Goal: Information Seeking & Learning: Learn about a topic

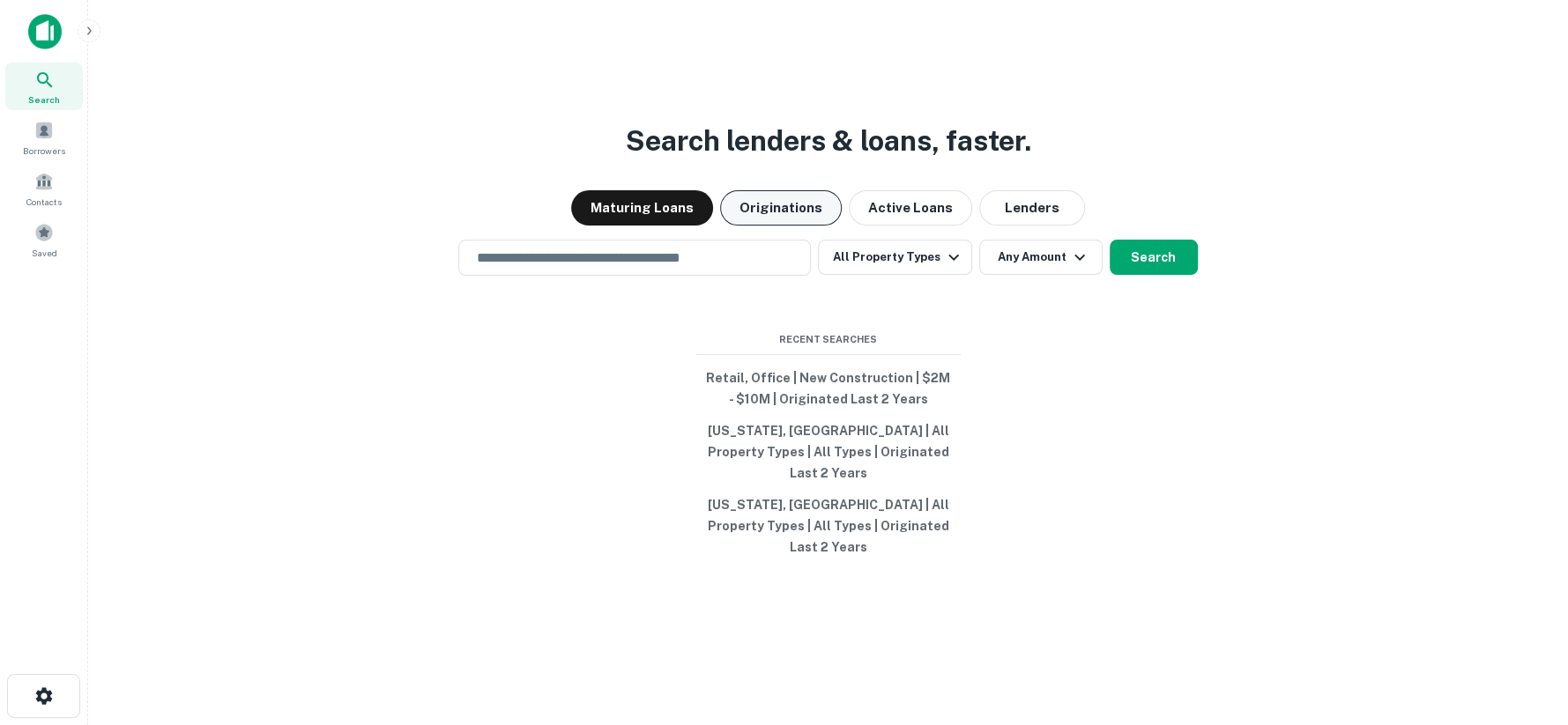
click at [764, 221] on button "Originations" at bounding box center [781, 208] width 122 height 36
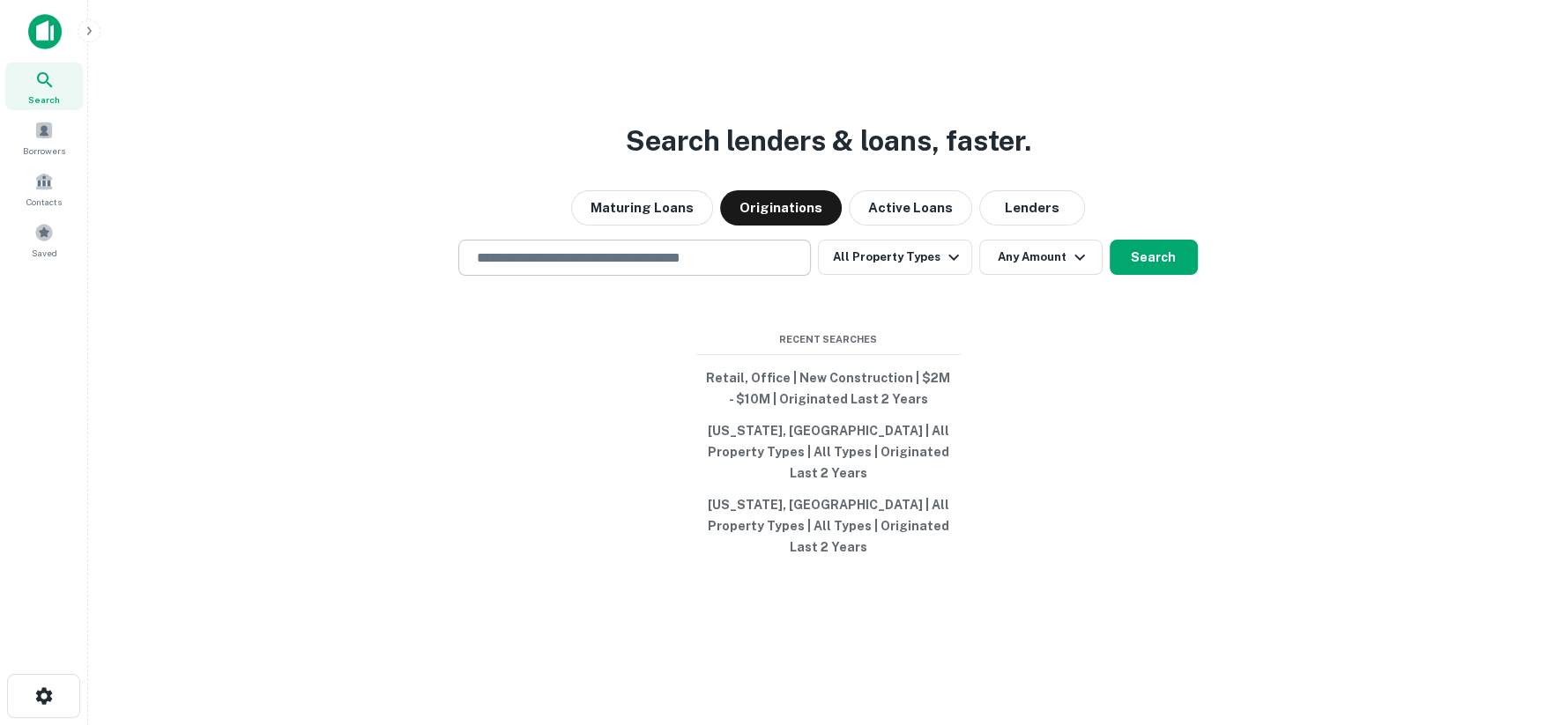
click at [683, 268] on input "text" at bounding box center [634, 258] width 336 height 20
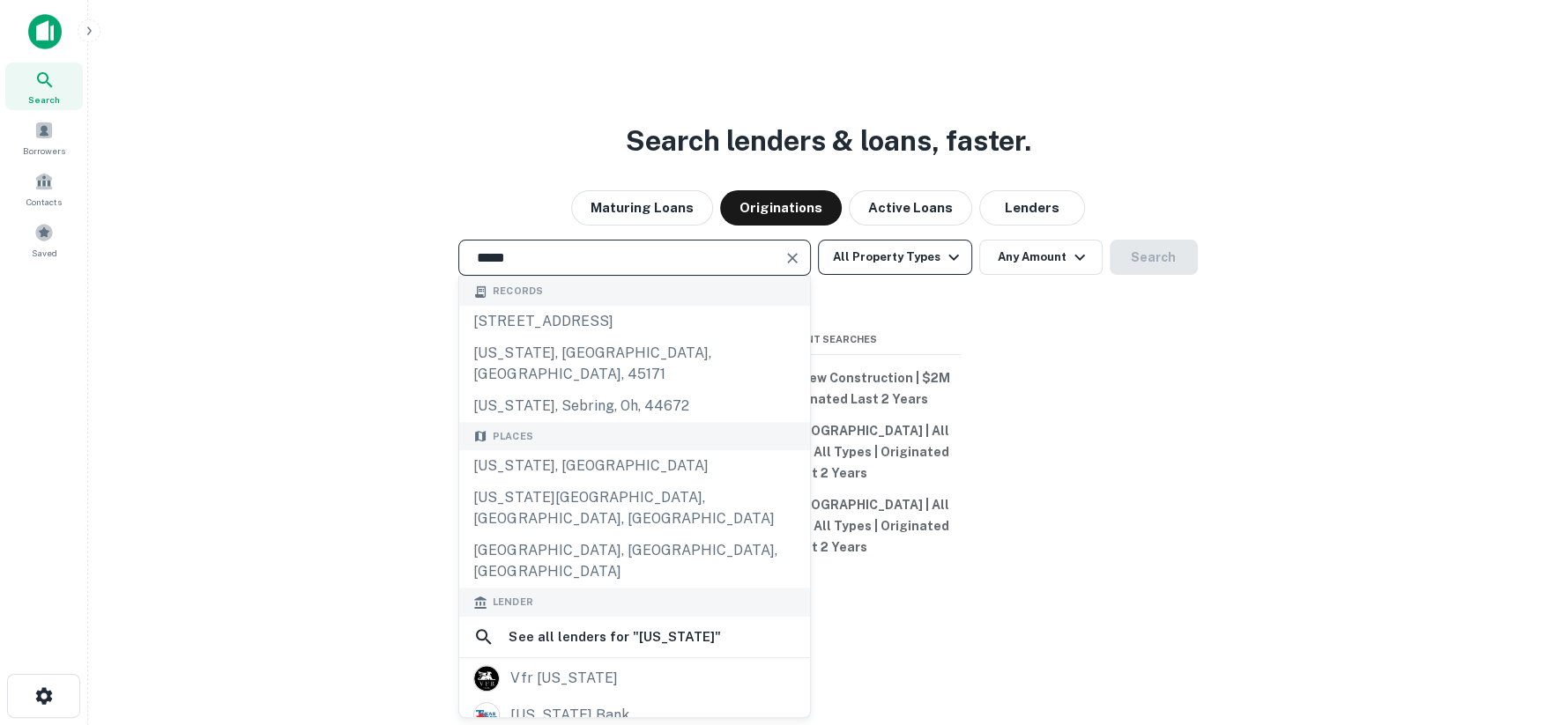
click at [880, 275] on button "All Property Types" at bounding box center [895, 258] width 154 height 36
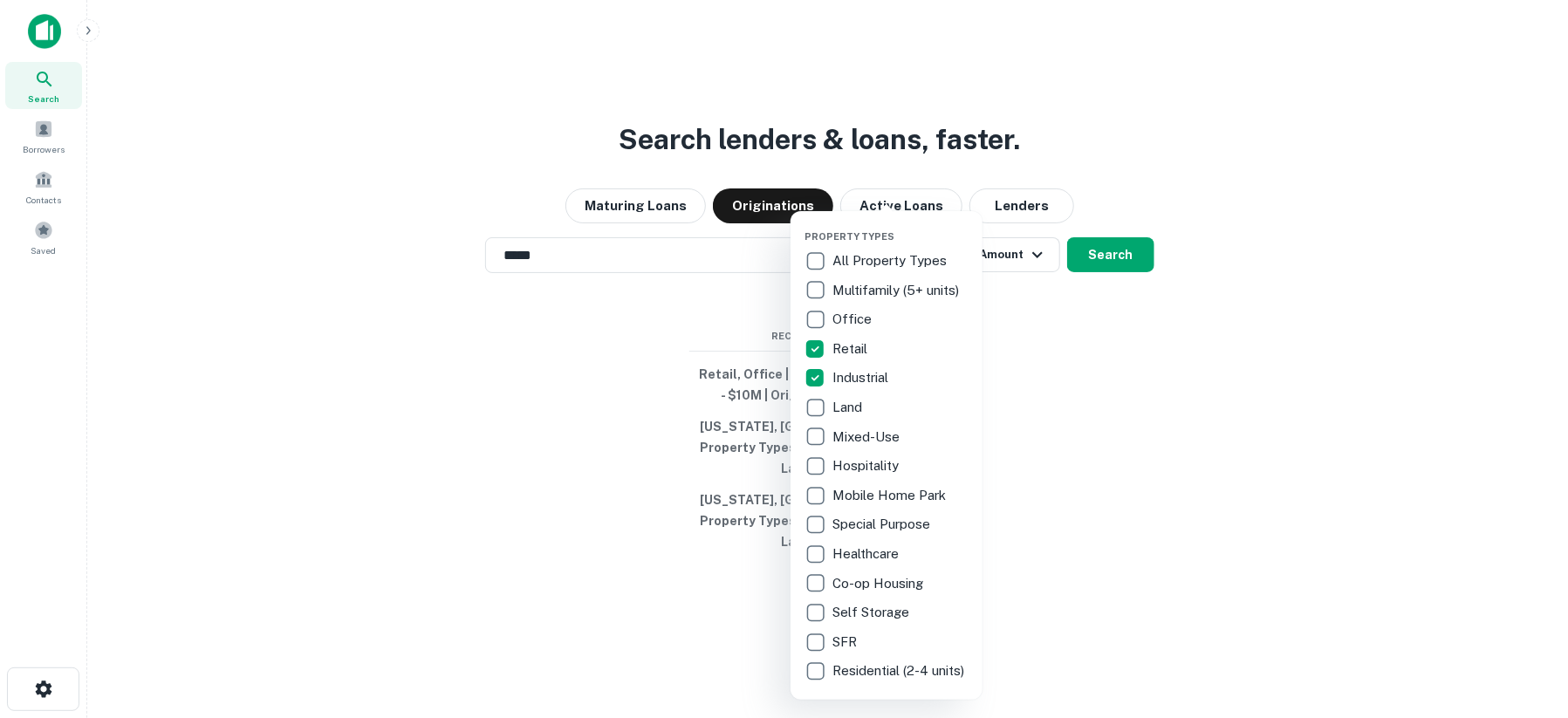
click at [1104, 279] on div at bounding box center [784, 359] width 1568 height 718
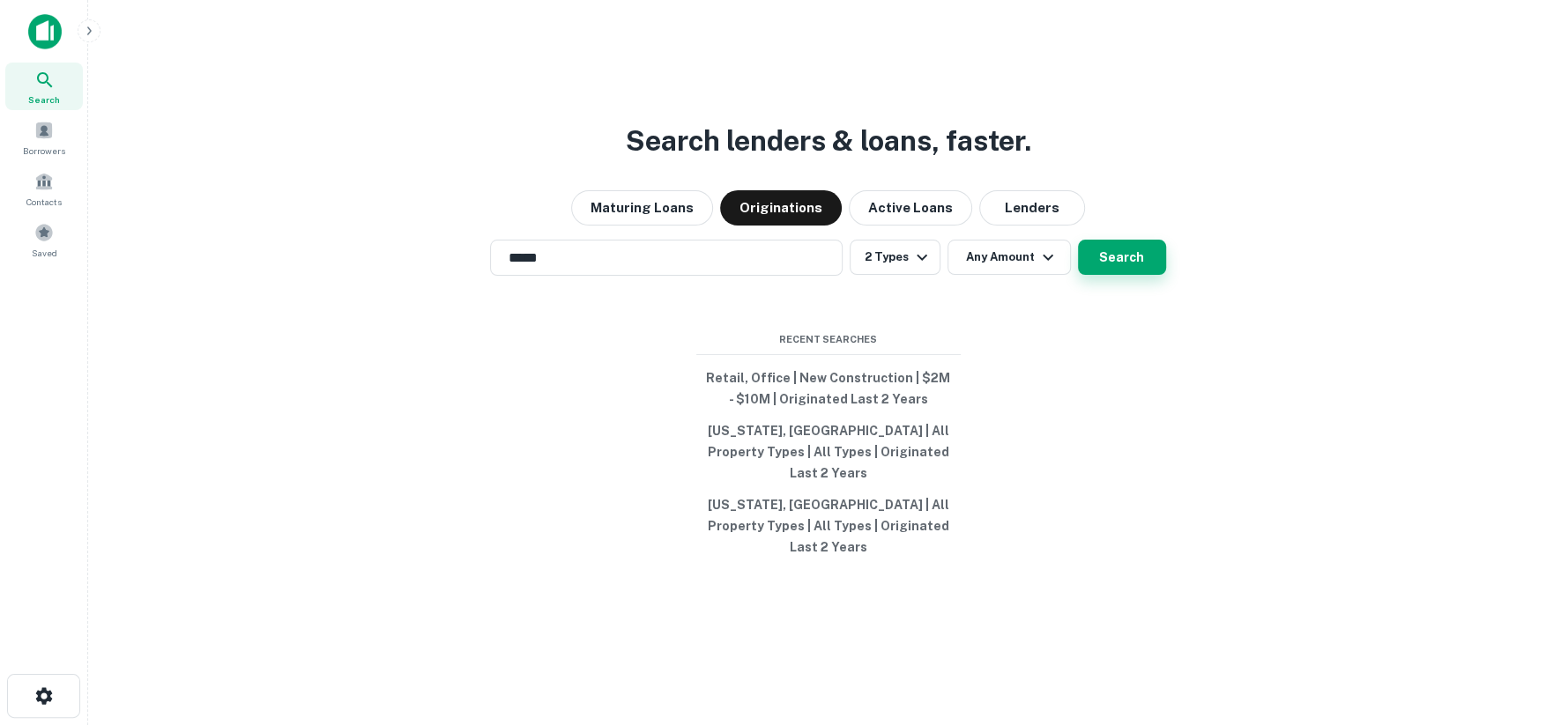
click at [1118, 275] on button "Search" at bounding box center [1122, 258] width 88 height 36
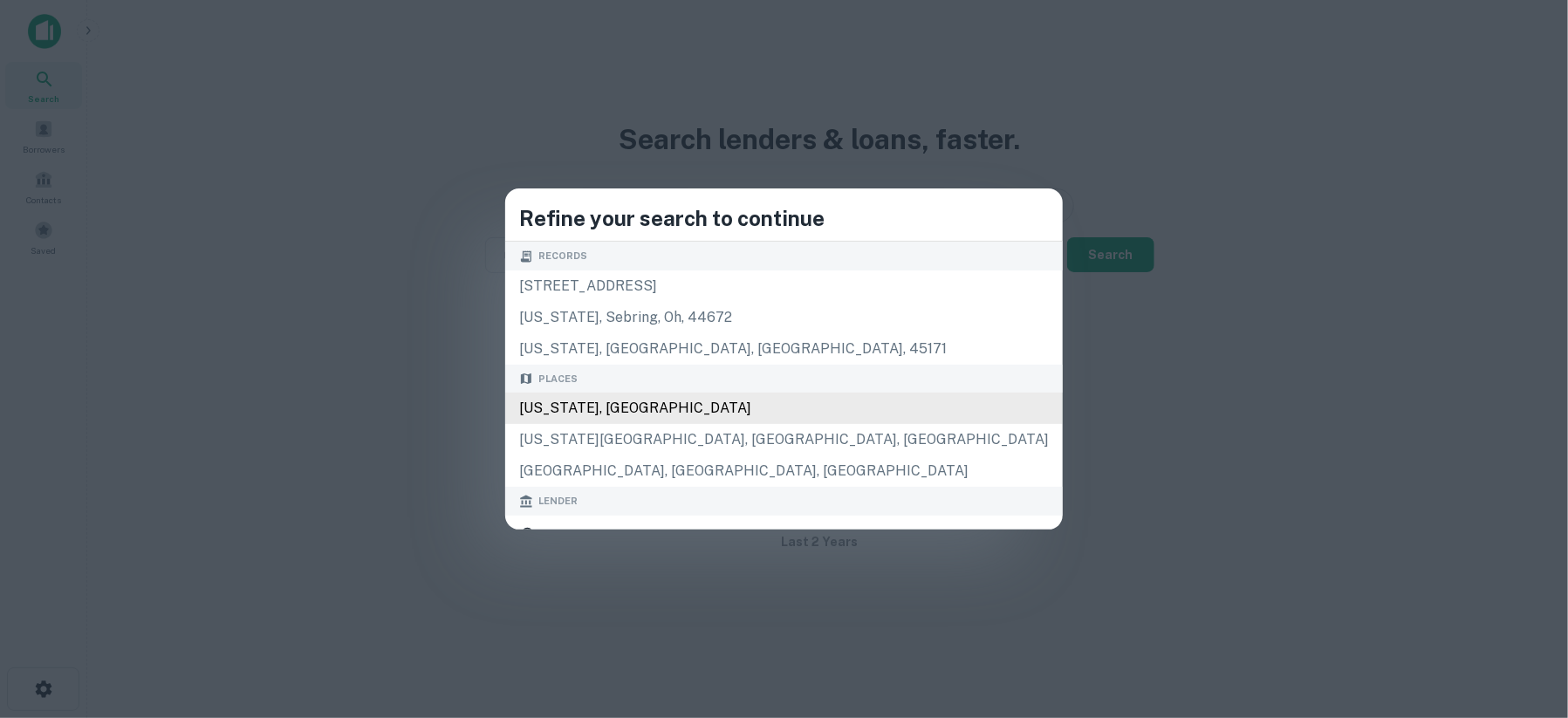
click at [700, 411] on div "Texas, USA" at bounding box center [784, 409] width 558 height 31
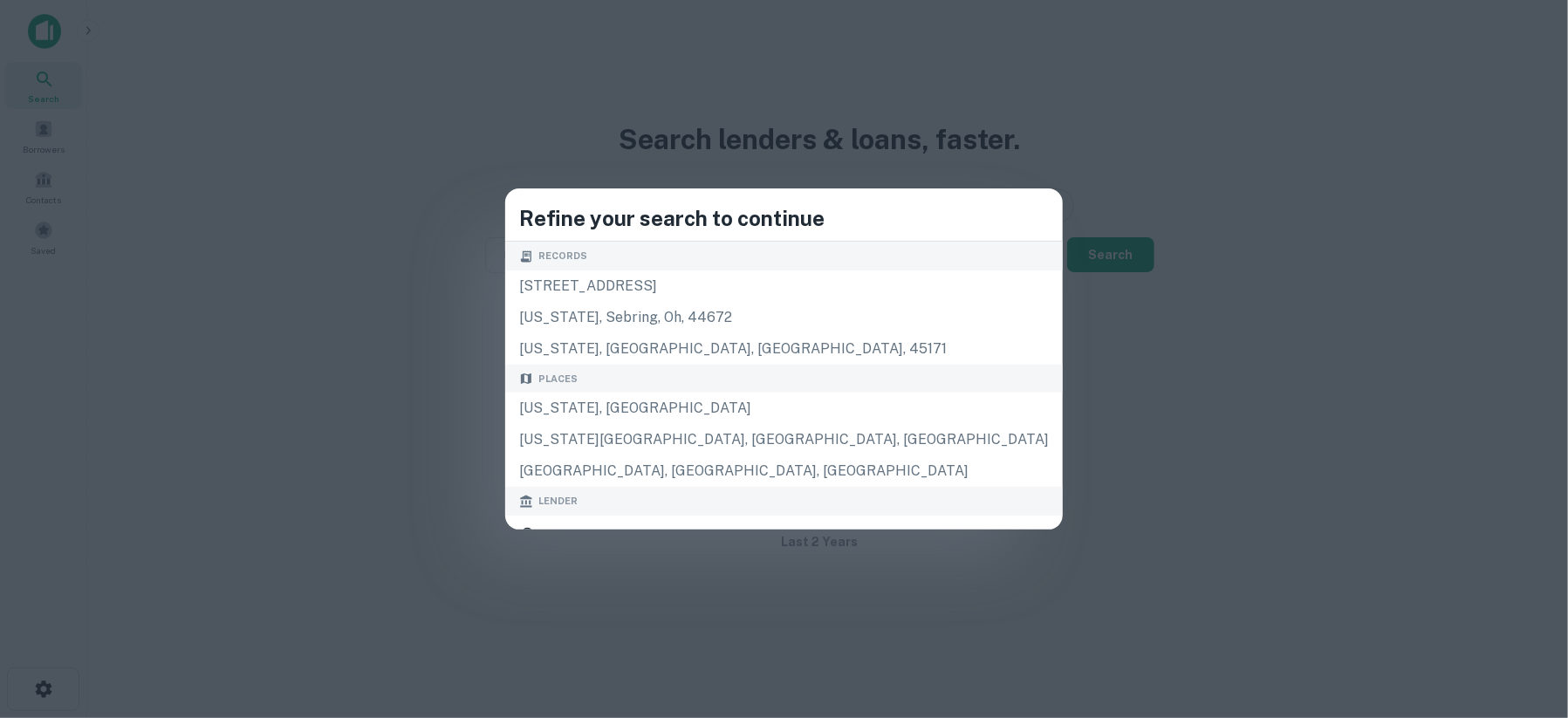
type input "**********"
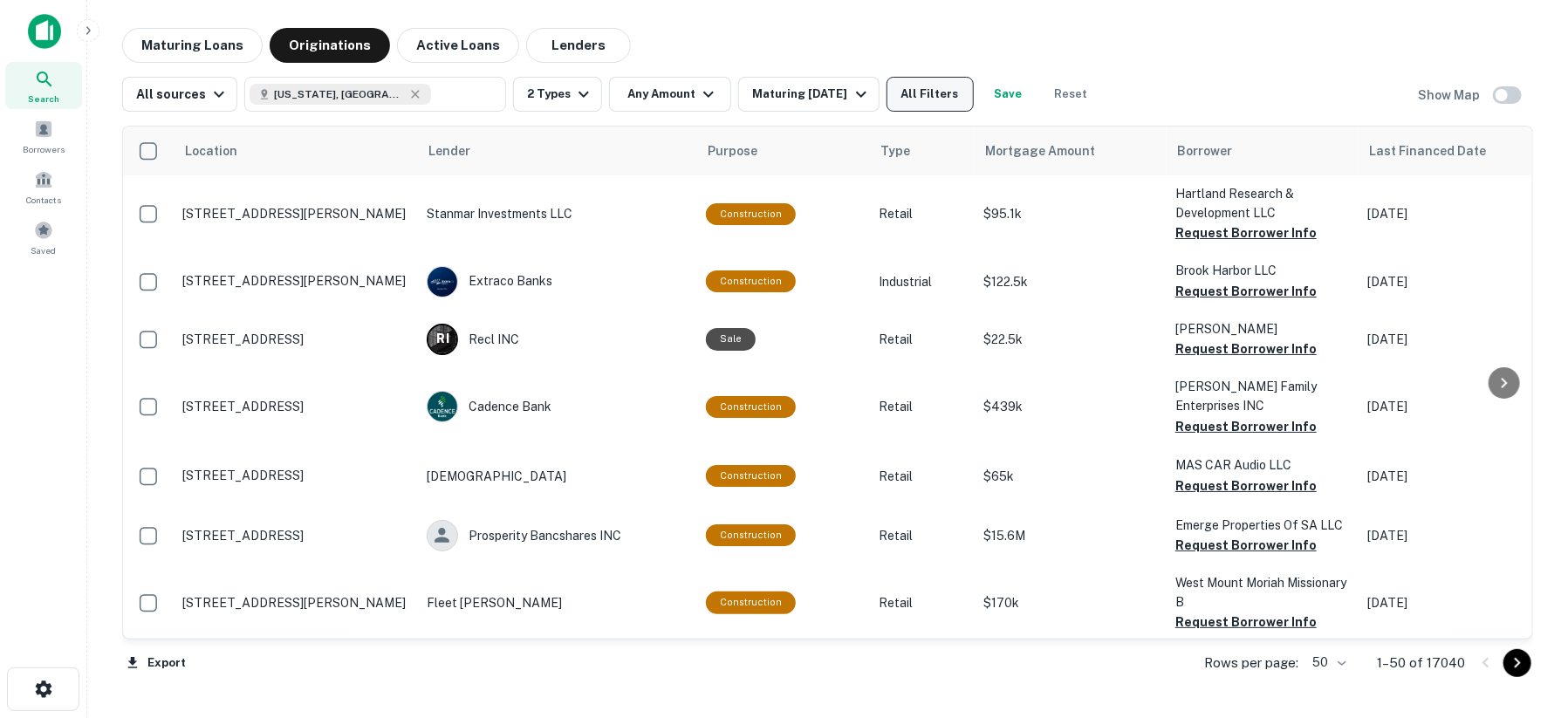
click at [939, 97] on button "All Filters" at bounding box center [930, 94] width 87 height 35
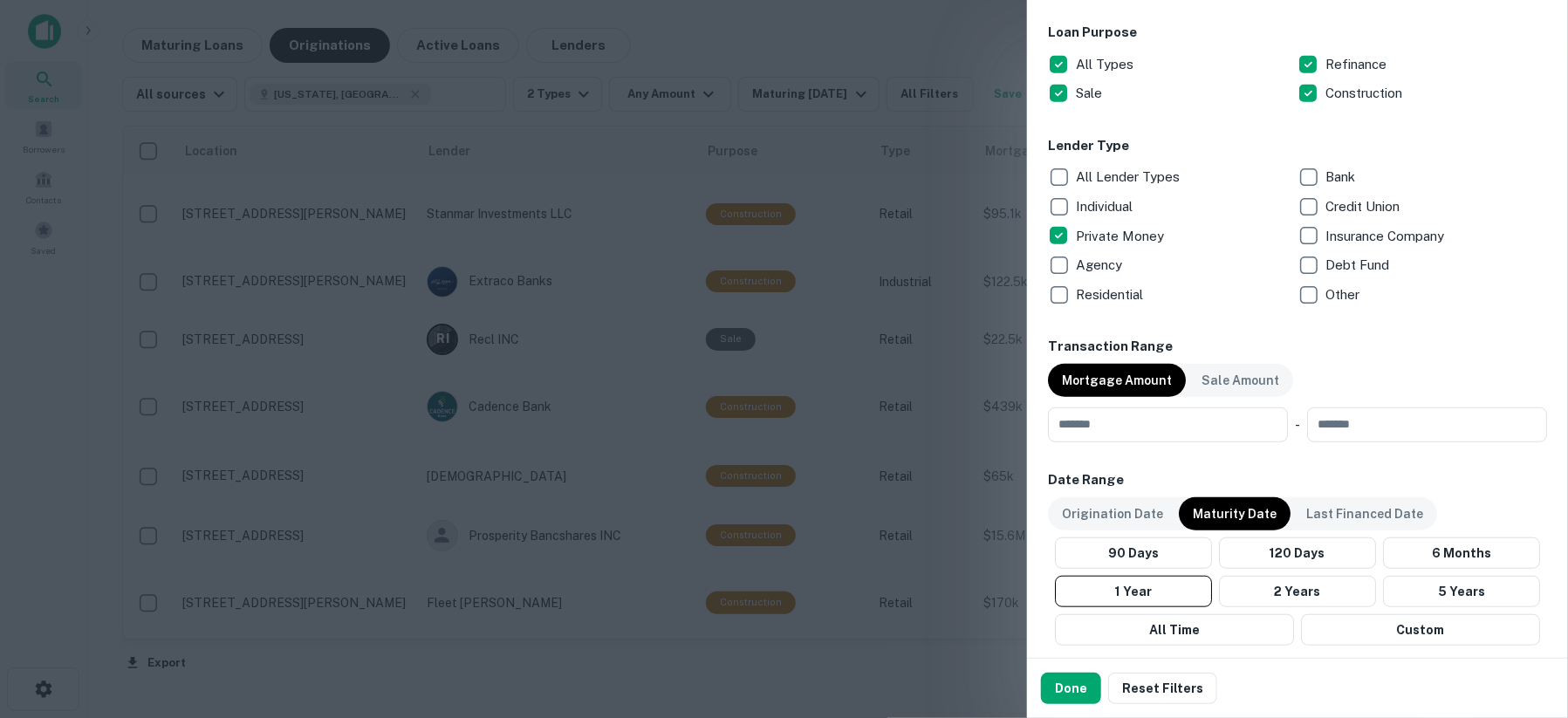
scroll to position [582, 0]
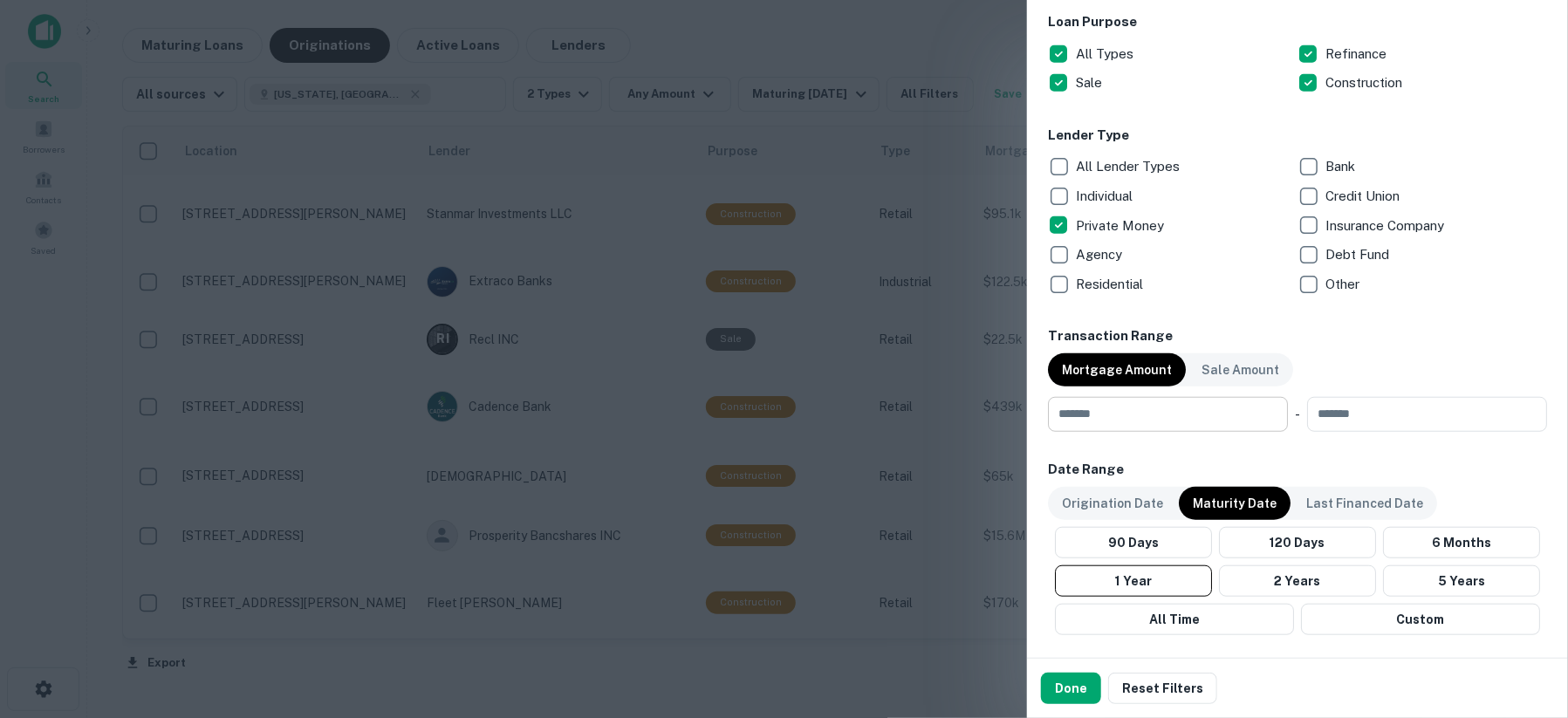
click at [1178, 418] on input "number" at bounding box center [1162, 414] width 228 height 35
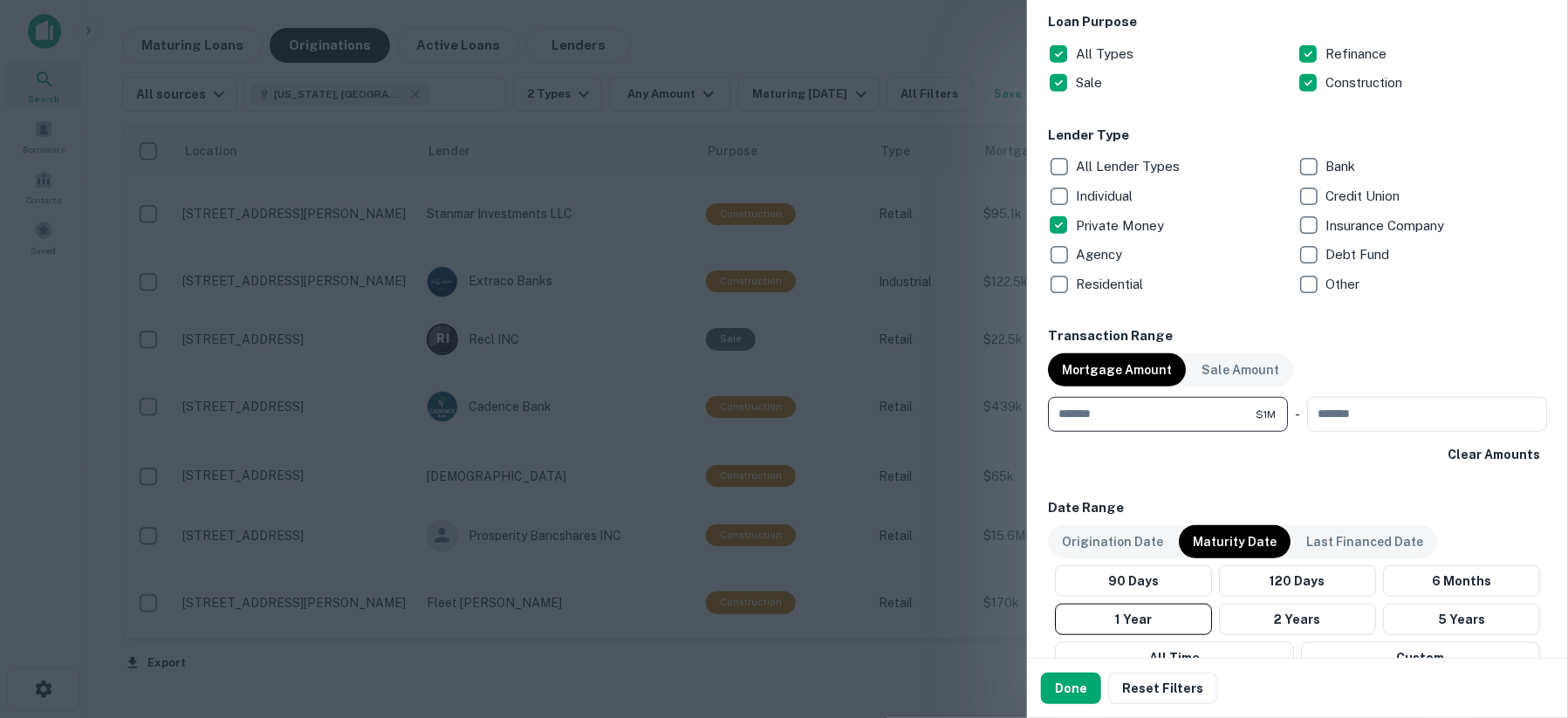
type input "*******"
click at [1124, 536] on p "Origination Date" at bounding box center [1111, 542] width 101 height 20
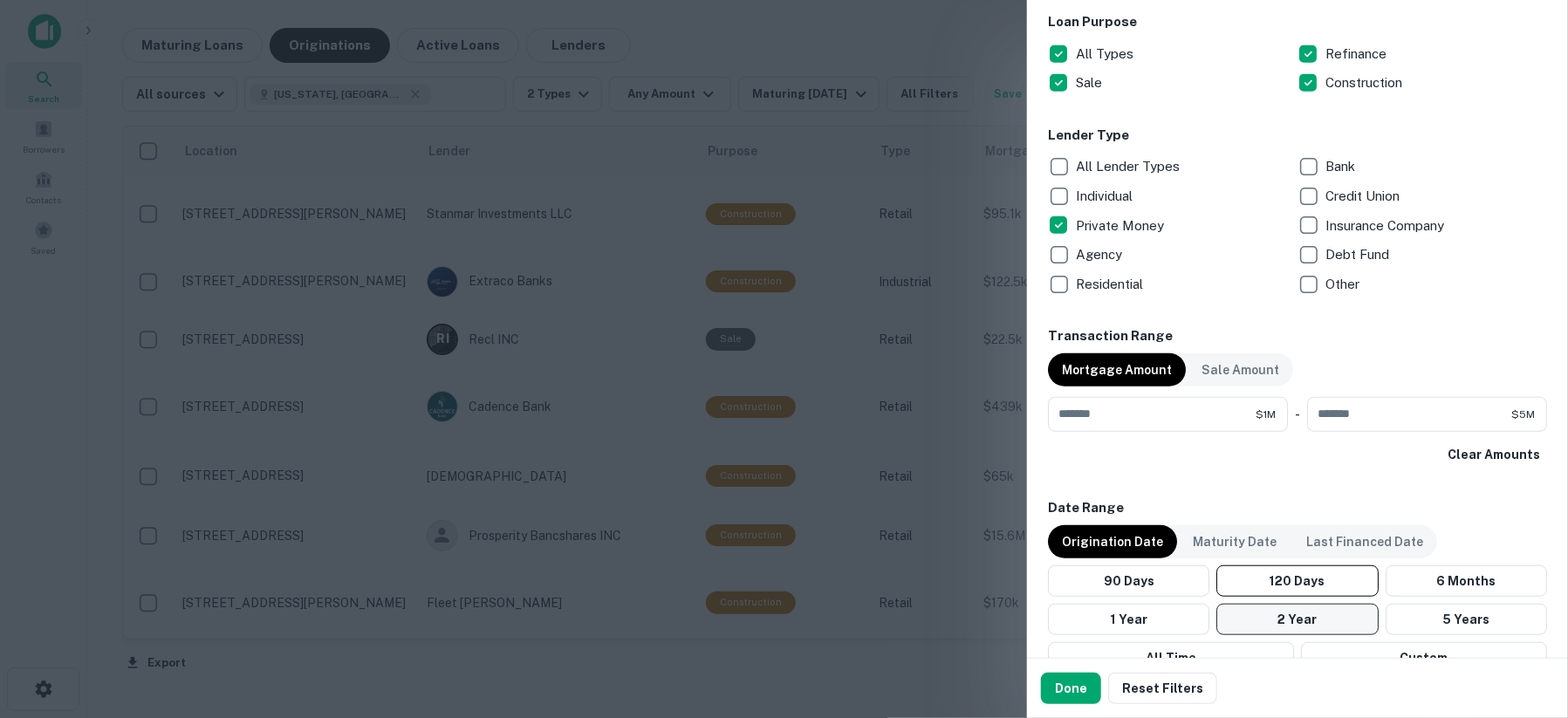
click at [1323, 621] on button "2 Year" at bounding box center [1297, 620] width 161 height 31
click at [1121, 608] on button "1 Year" at bounding box center [1128, 620] width 161 height 31
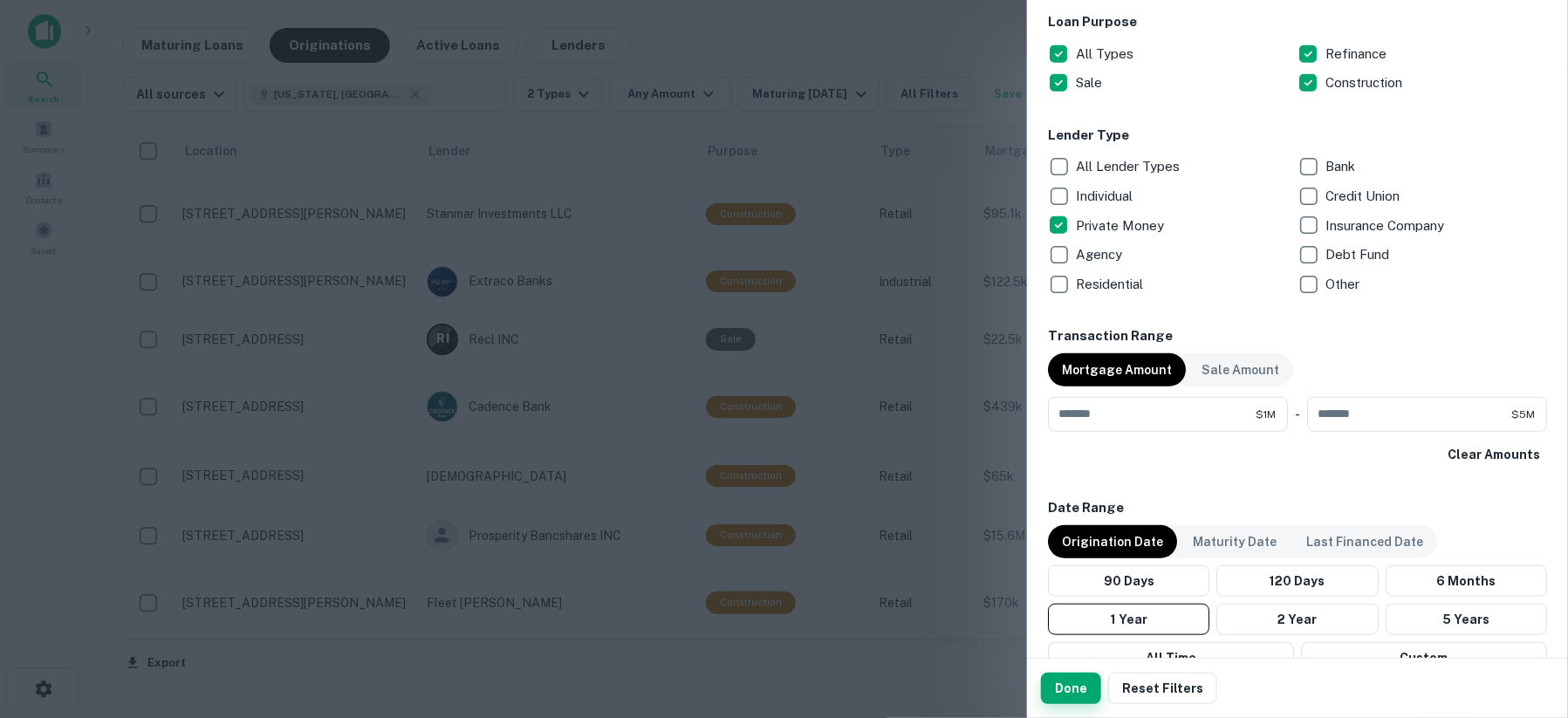
click at [1085, 687] on button "Done" at bounding box center [1070, 689] width 60 height 31
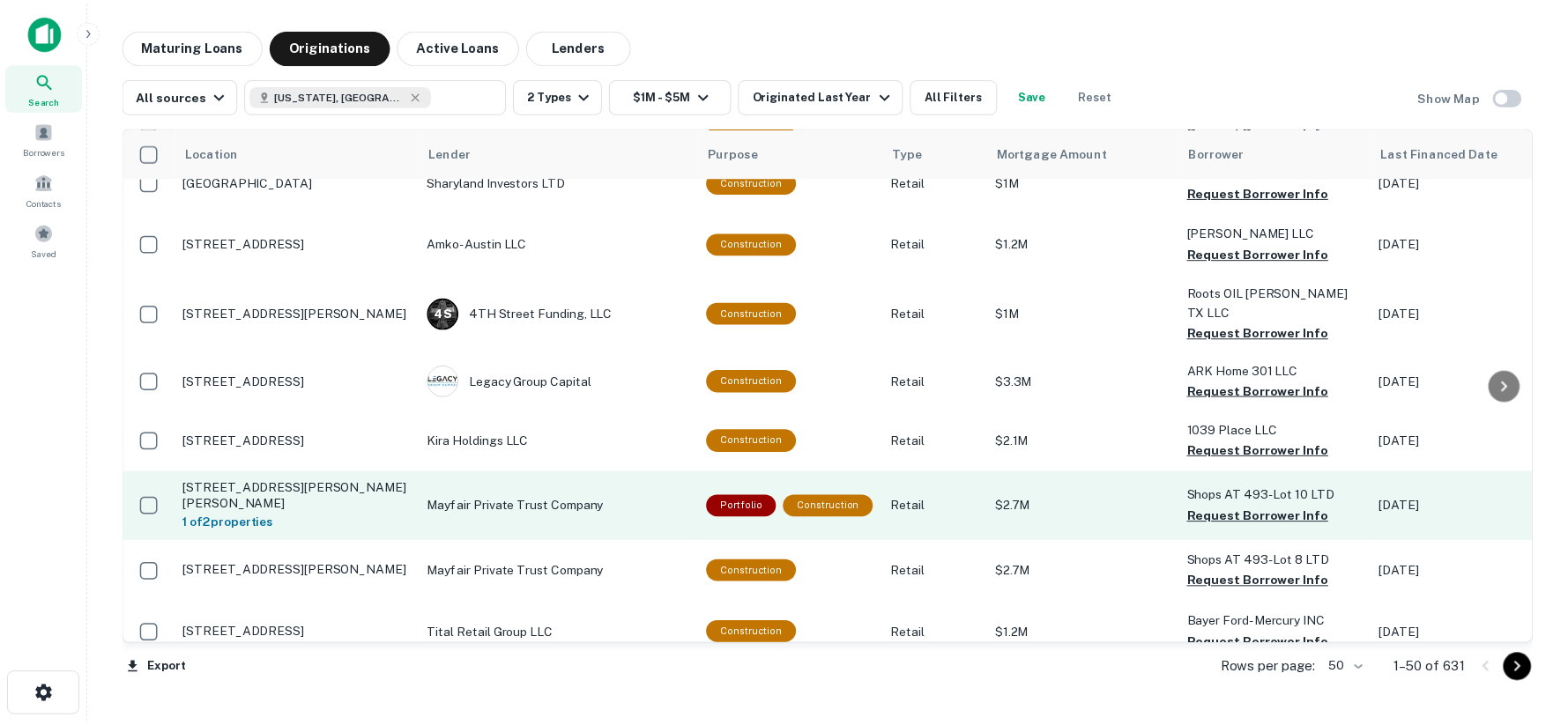
scroll to position [489, 0]
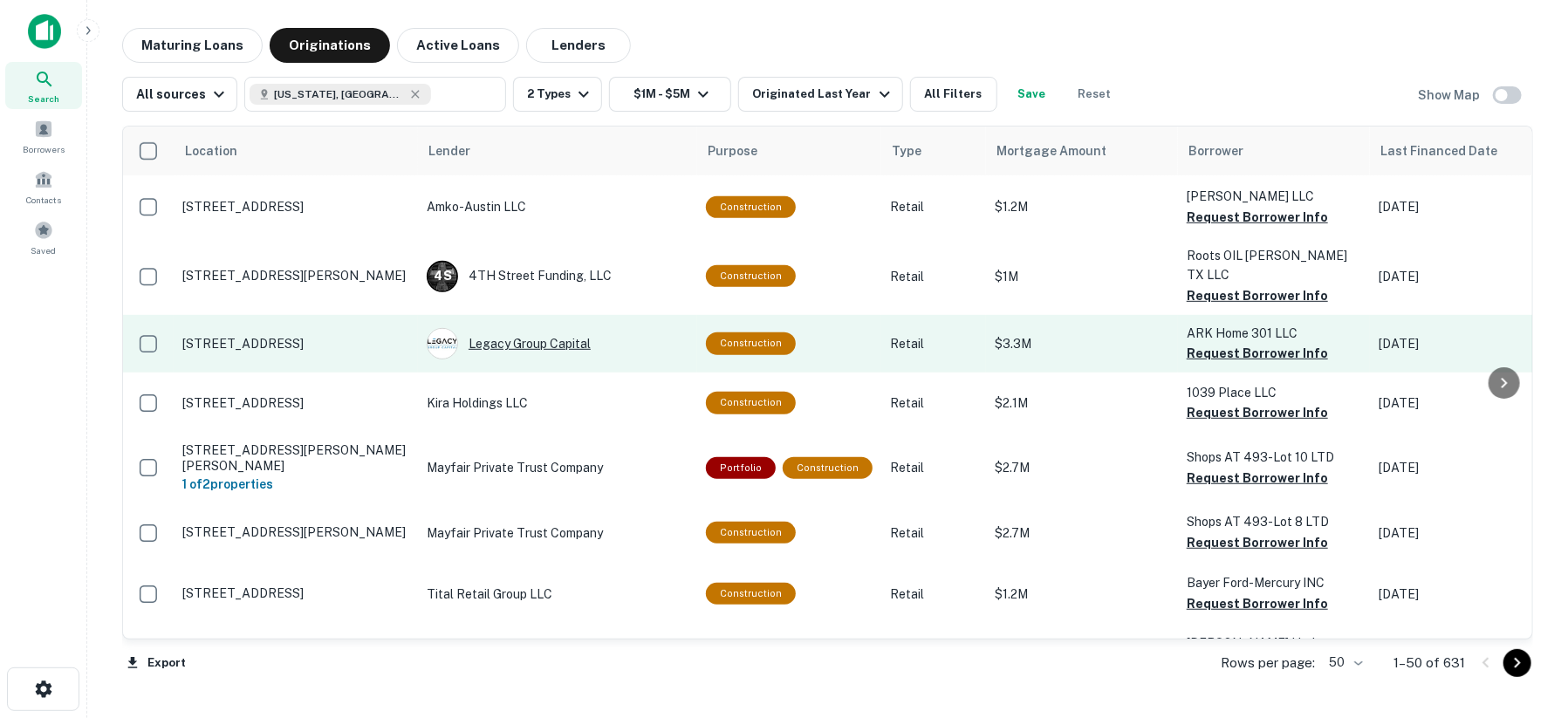
click at [521, 328] on div "Legacy Group Capital" at bounding box center [557, 344] width 262 height 31
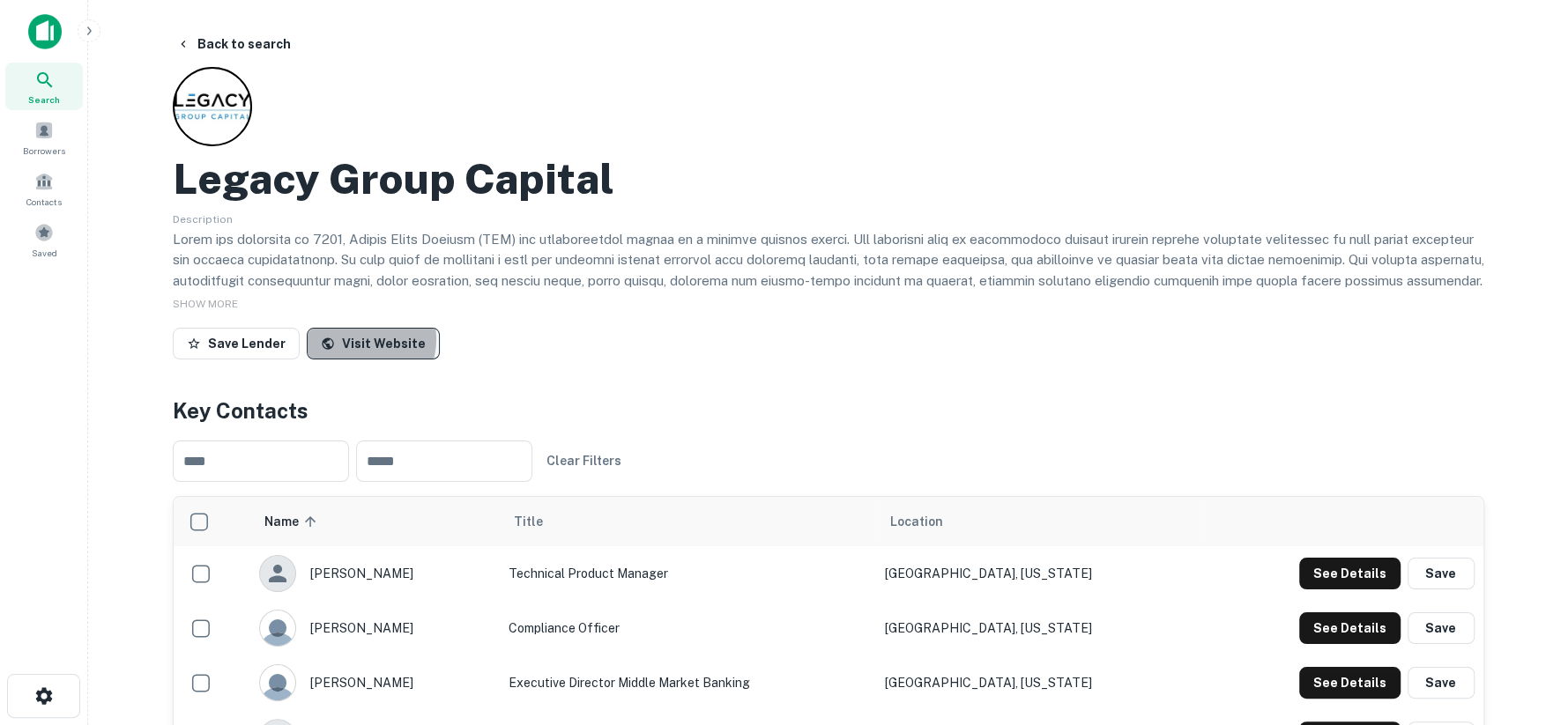
click at [353, 338] on link "Visit Website" at bounding box center [373, 344] width 133 height 32
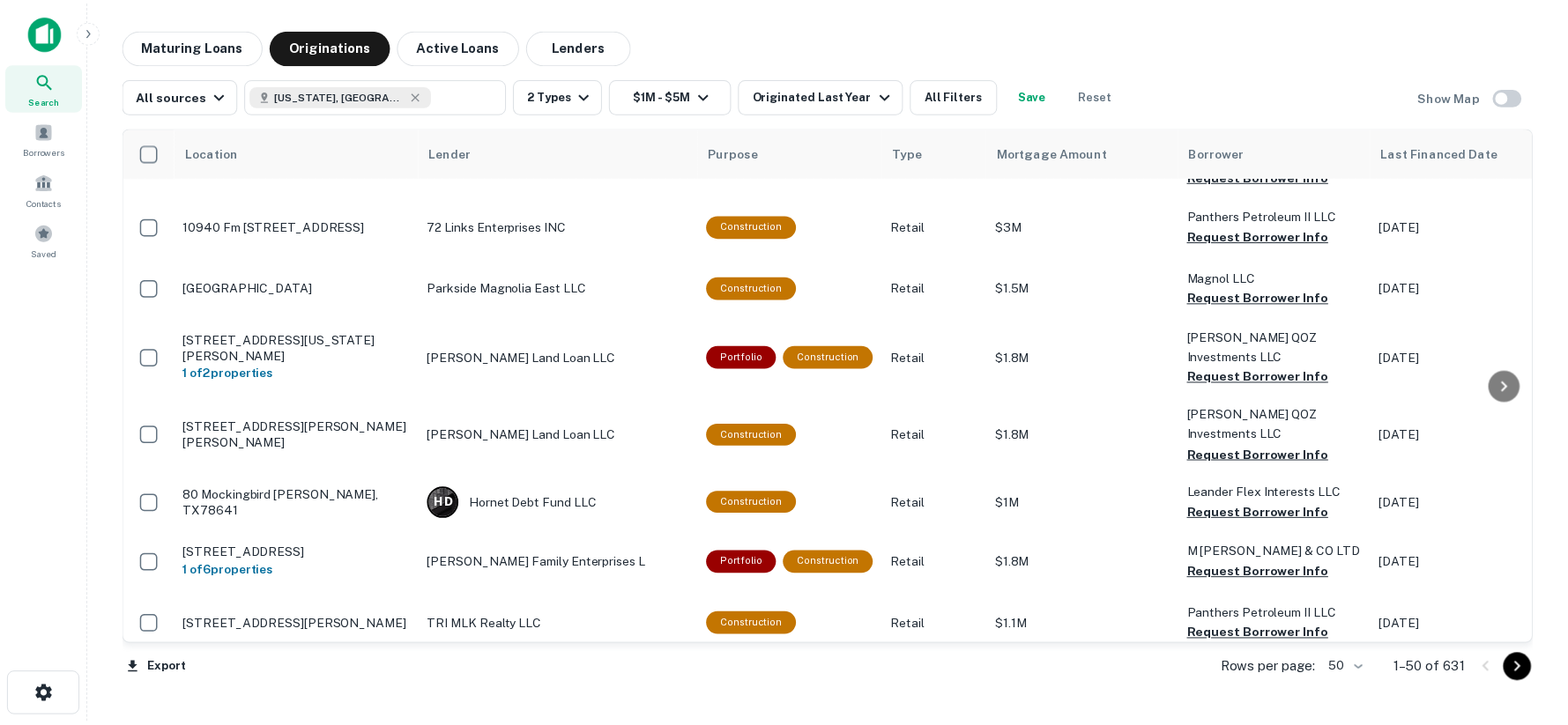
scroll to position [1860, 0]
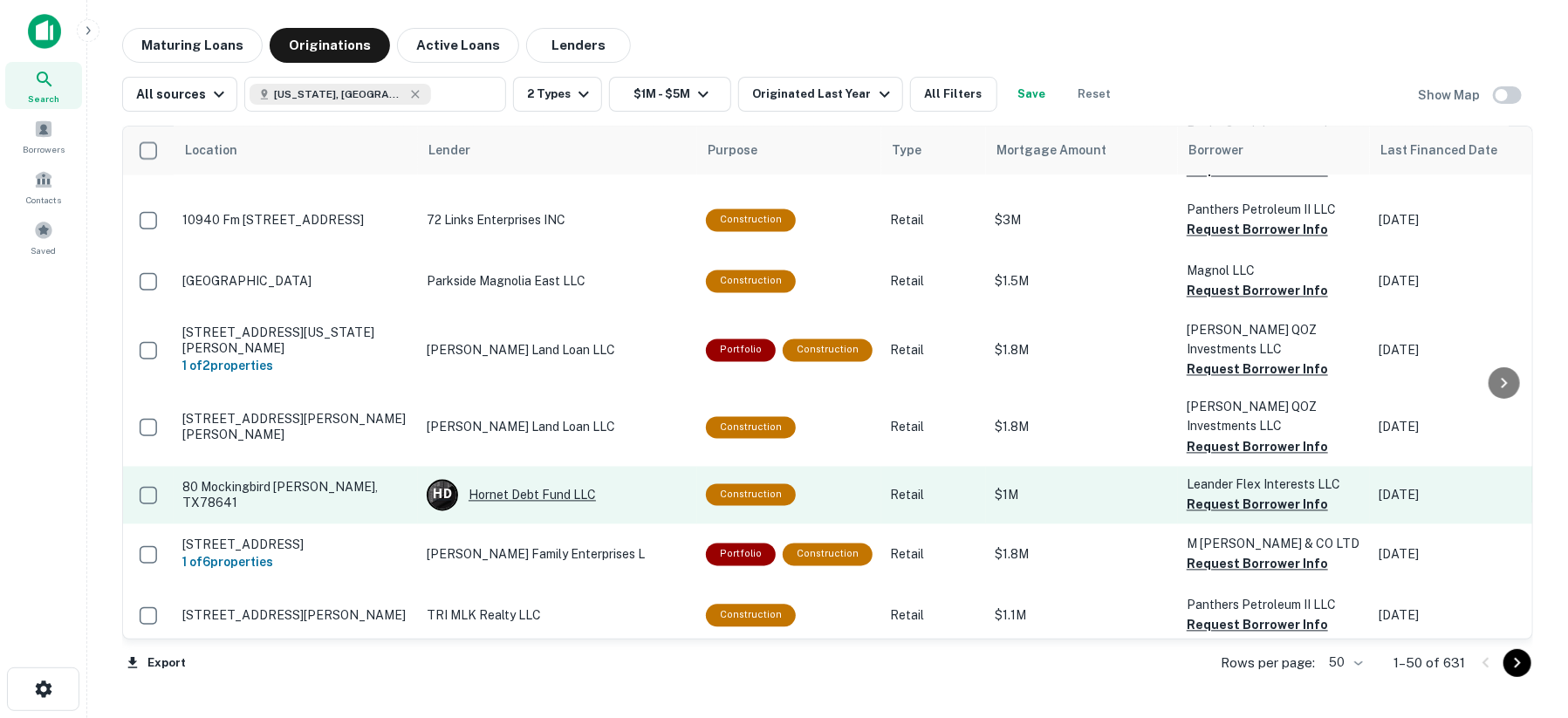
click at [520, 480] on div "H D Hornet Debt Fund LLC" at bounding box center [557, 496] width 262 height 31
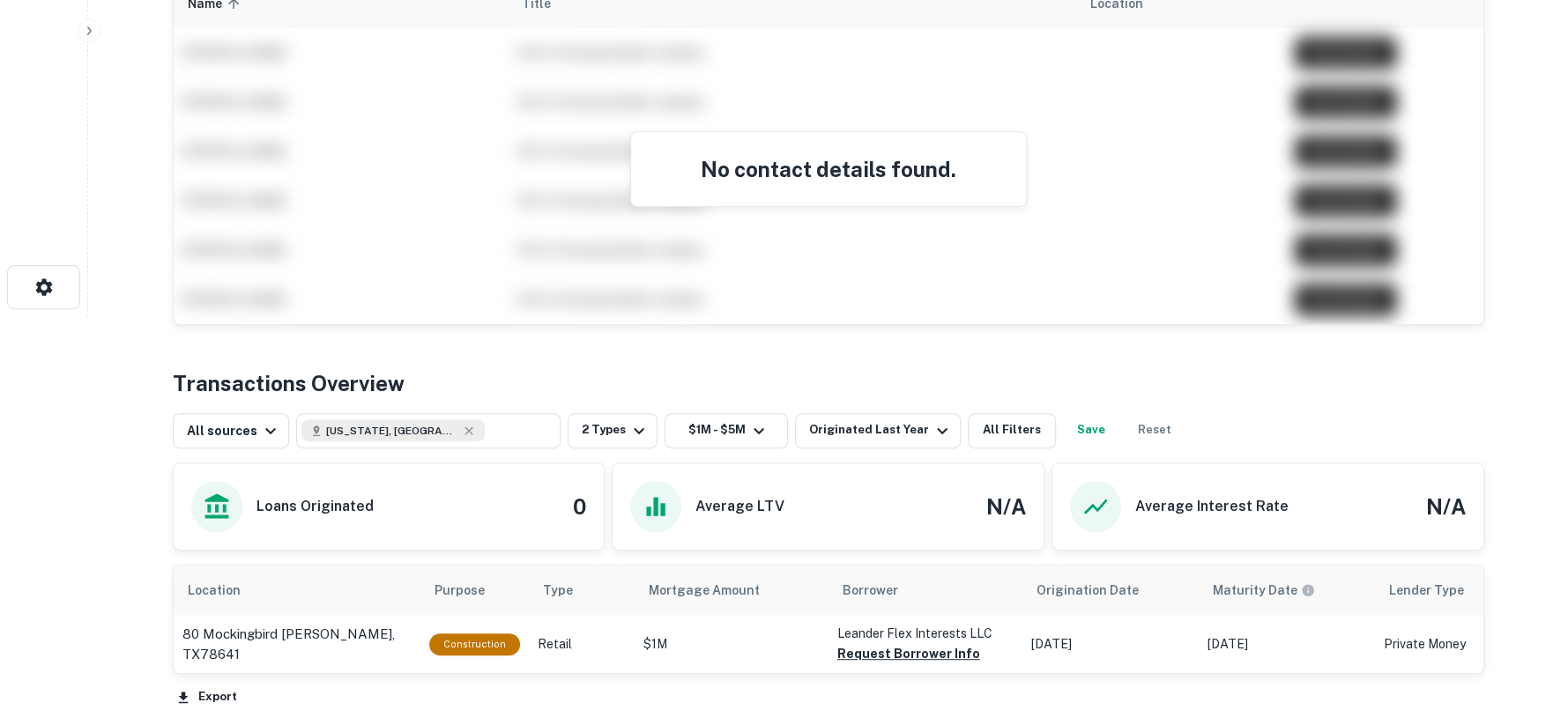
scroll to position [562, 0]
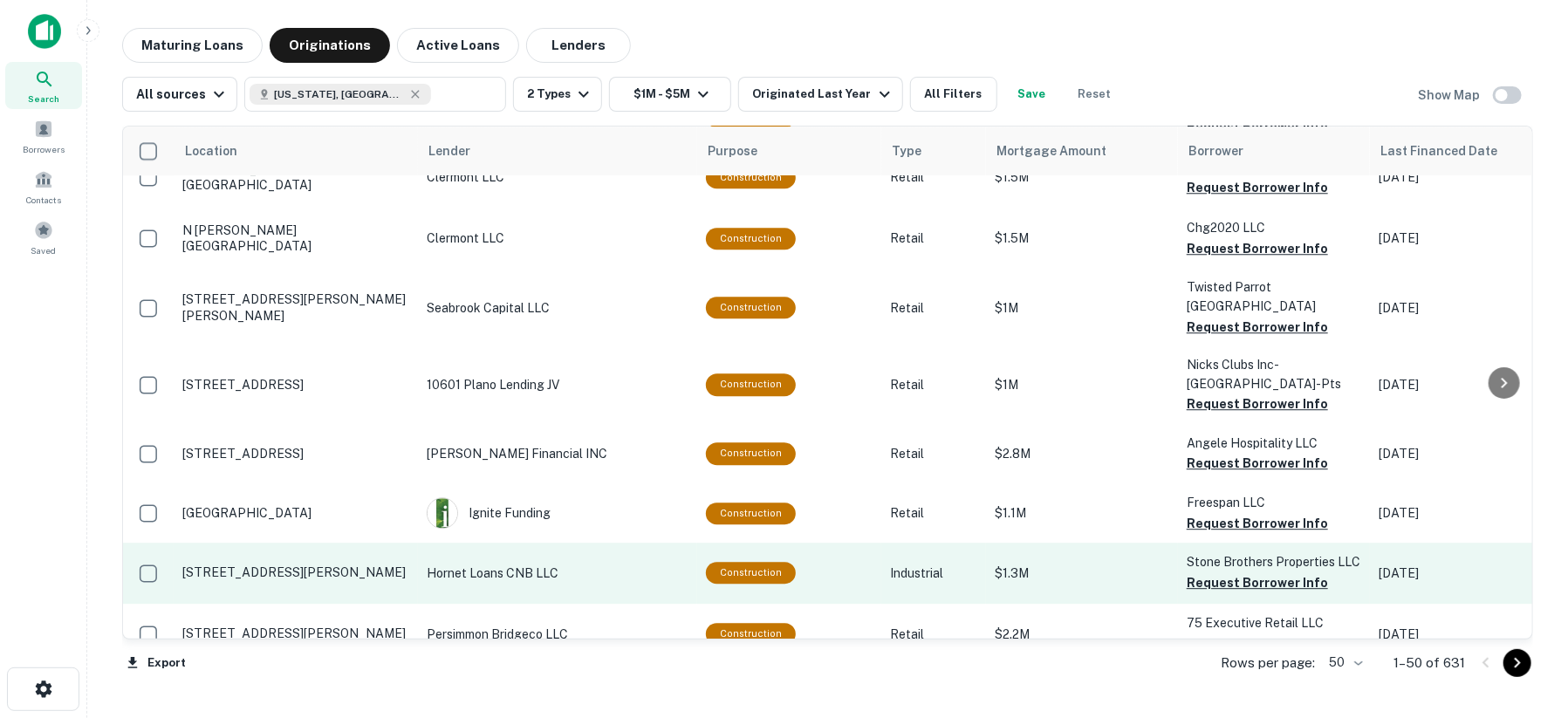
scroll to position [2670, 0]
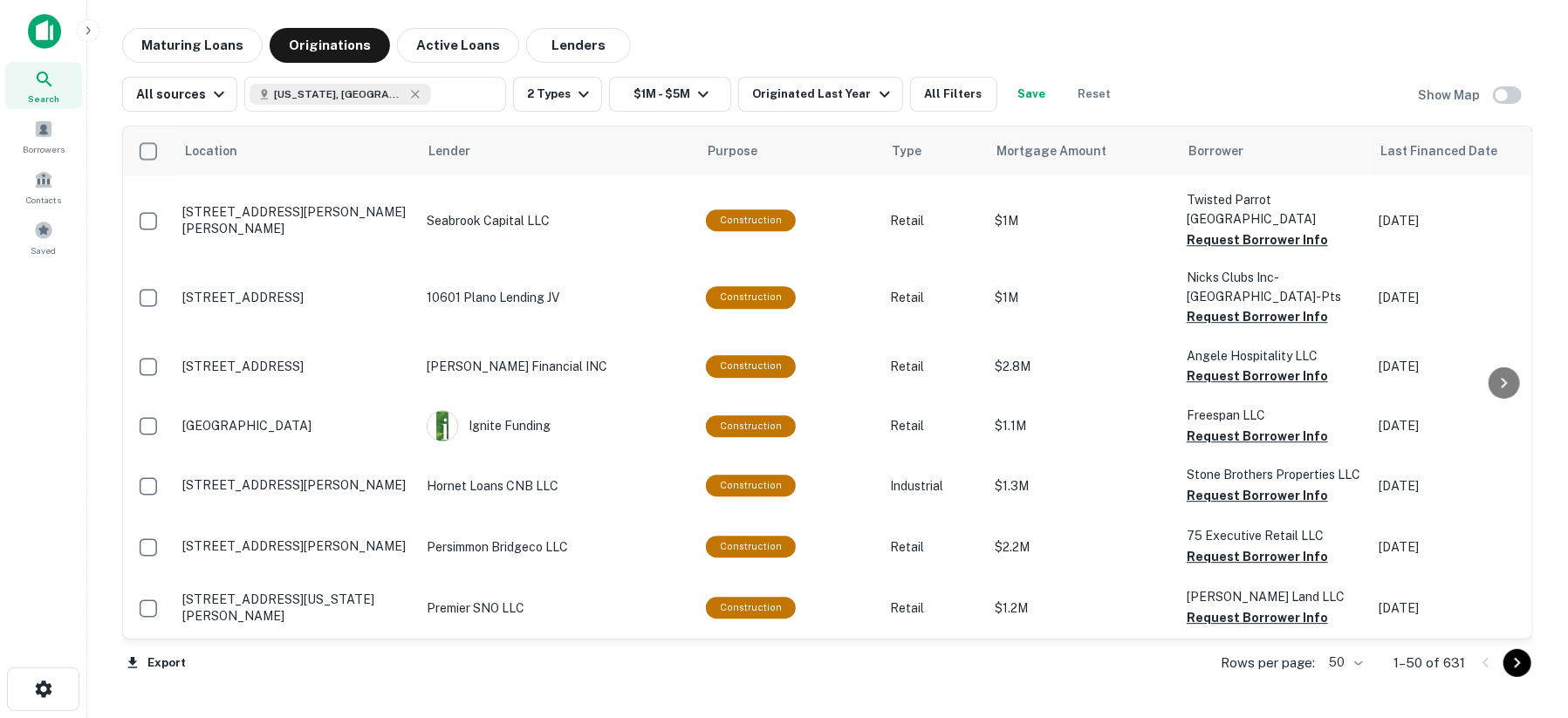
click at [1522, 670] on icon "Go to next page" at bounding box center [1516, 663] width 21 height 21
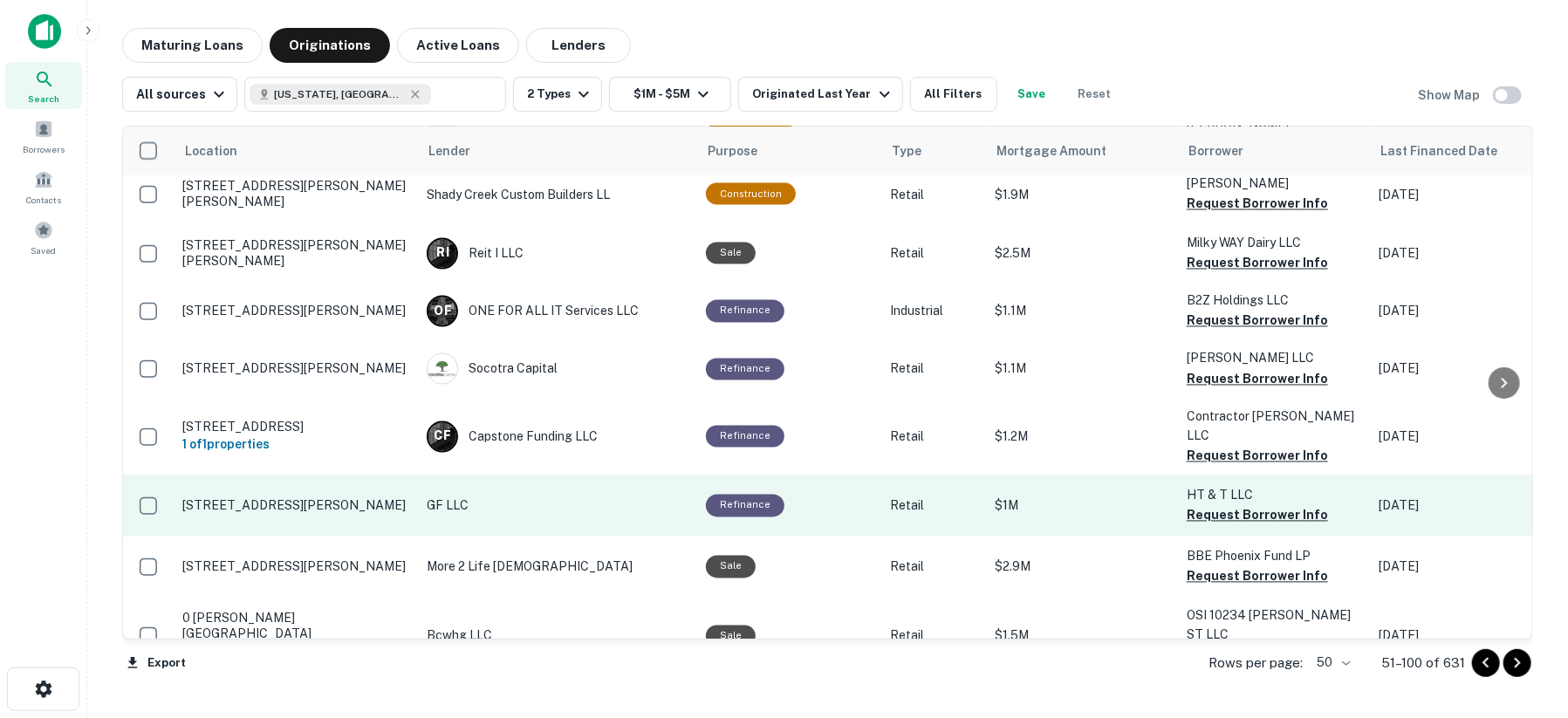
scroll to position [1765, 0]
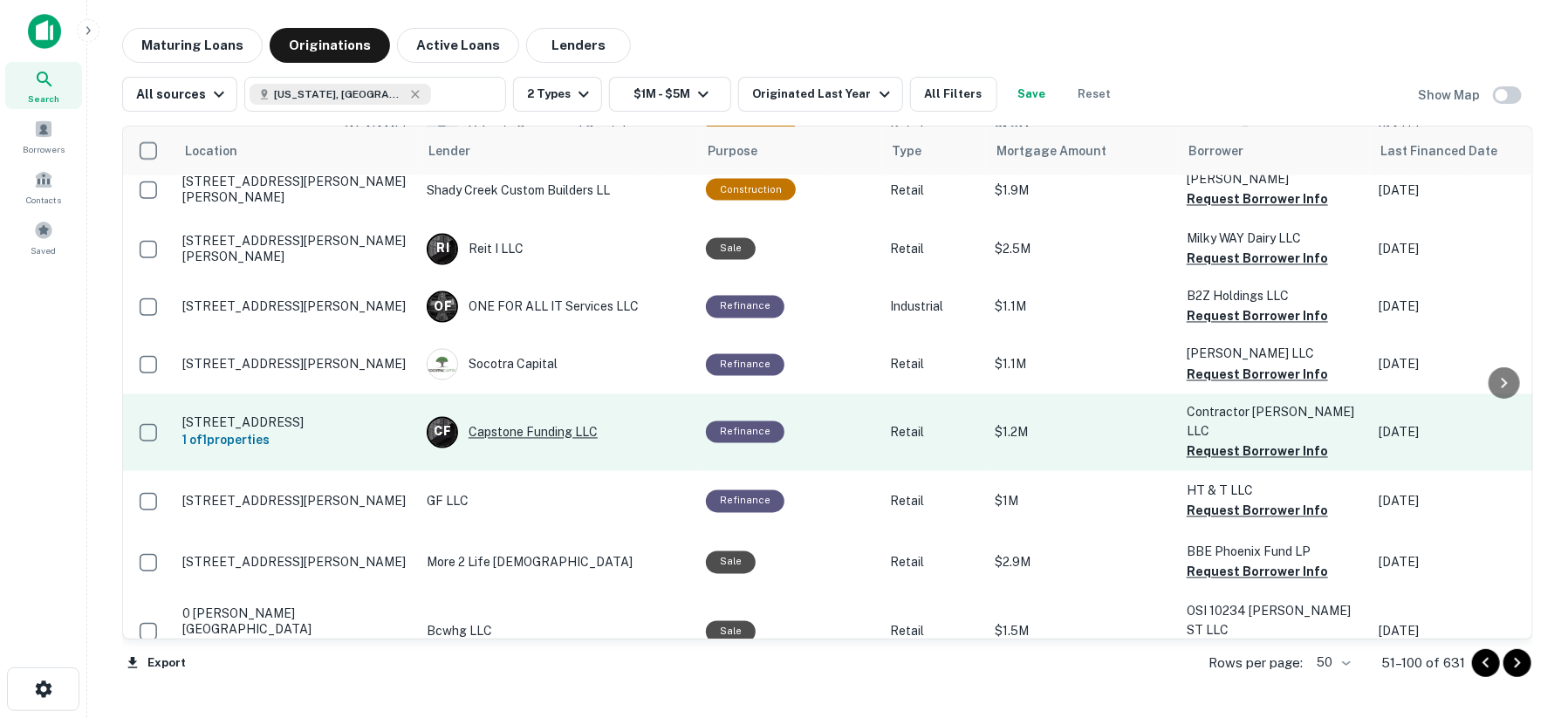
click at [512, 417] on div "C F Capstone Funding LLC" at bounding box center [557, 433] width 262 height 31
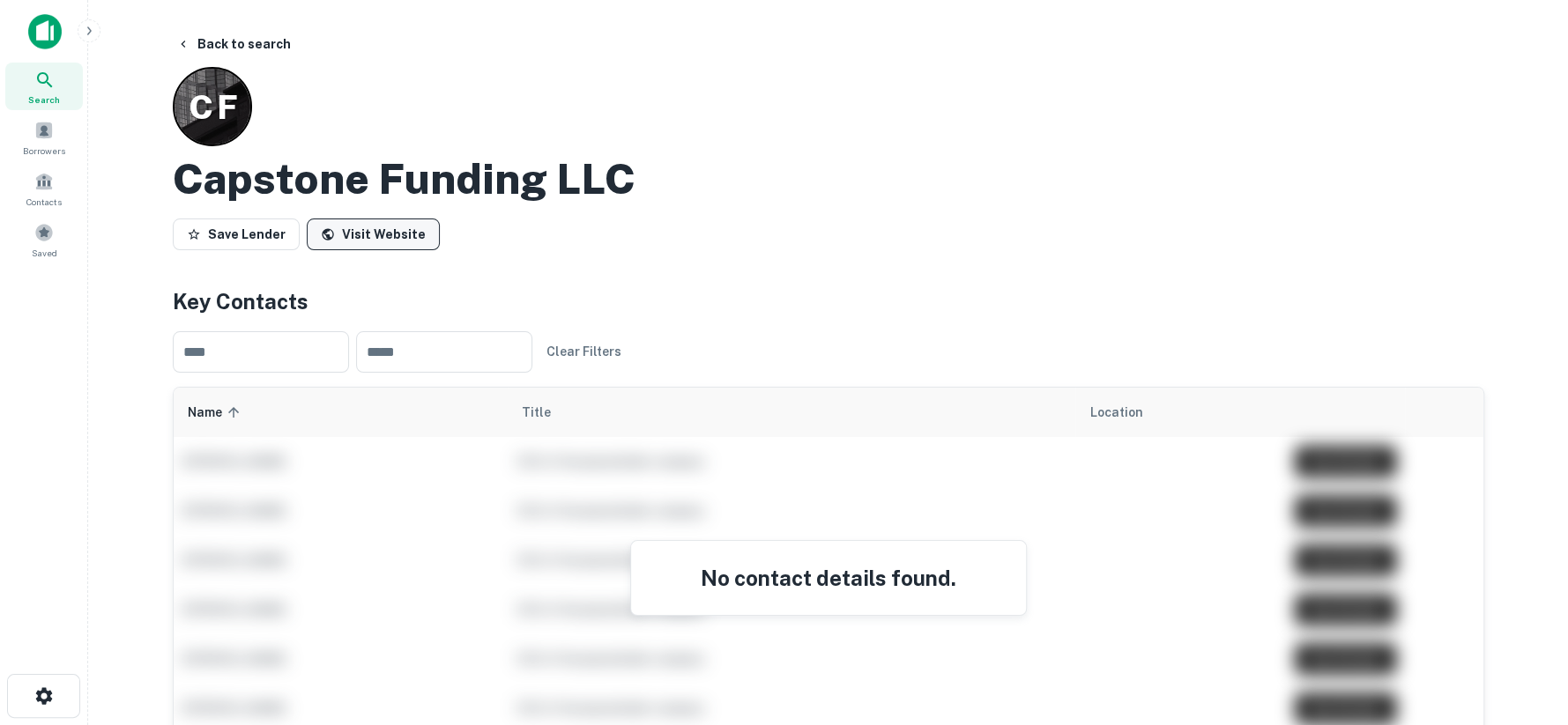
click at [360, 233] on link "Visit Website" at bounding box center [373, 234] width 133 height 32
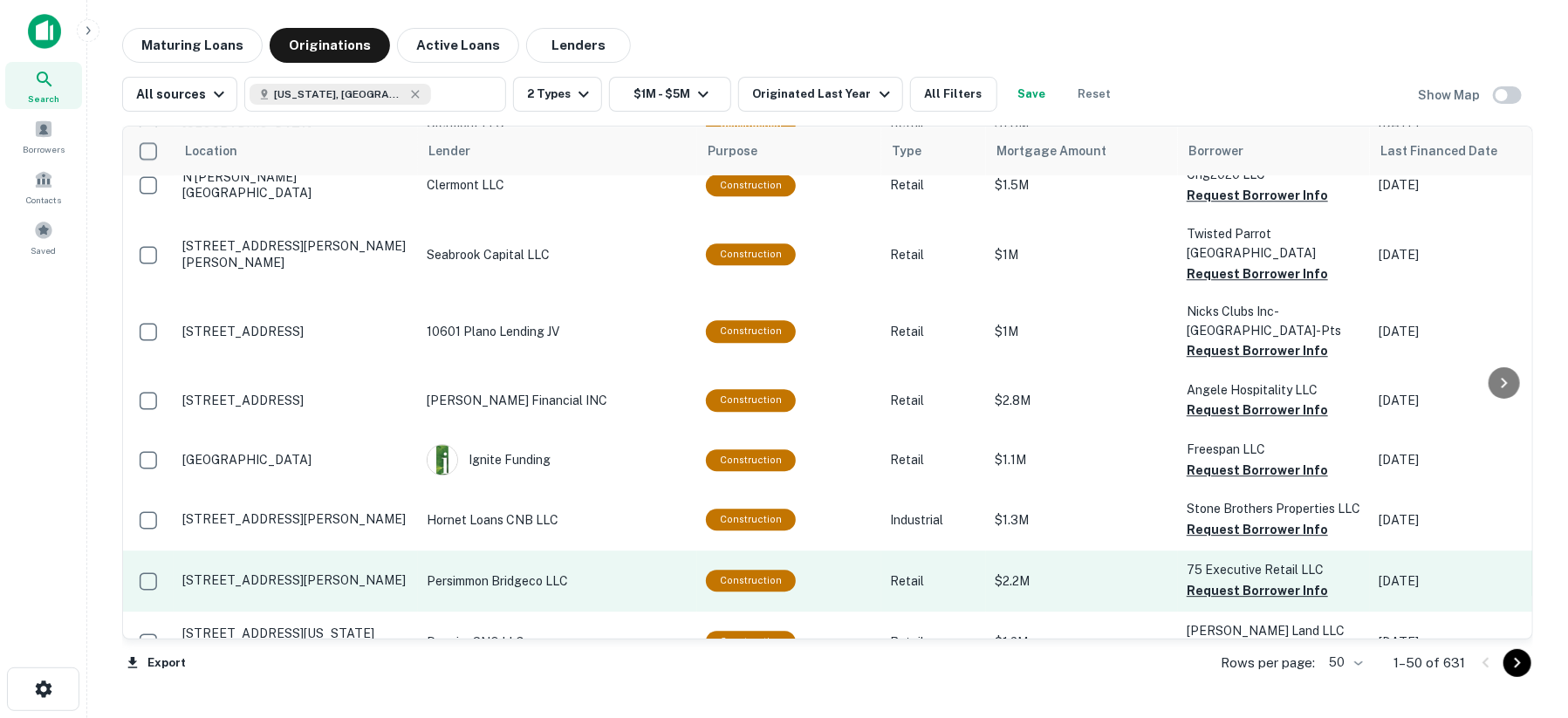
scroll to position [2638, 0]
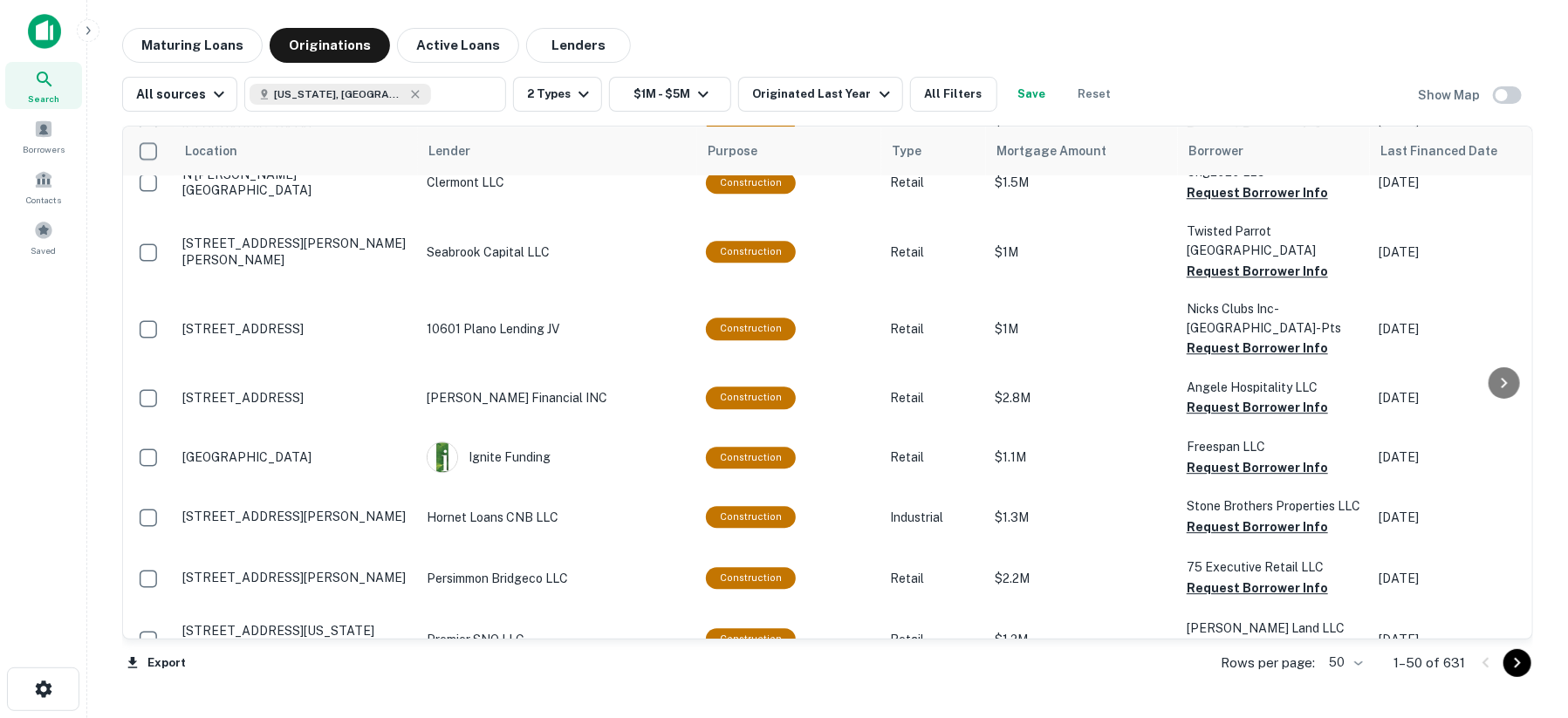
click at [1514, 670] on icon "Go to next page" at bounding box center [1516, 663] width 21 height 21
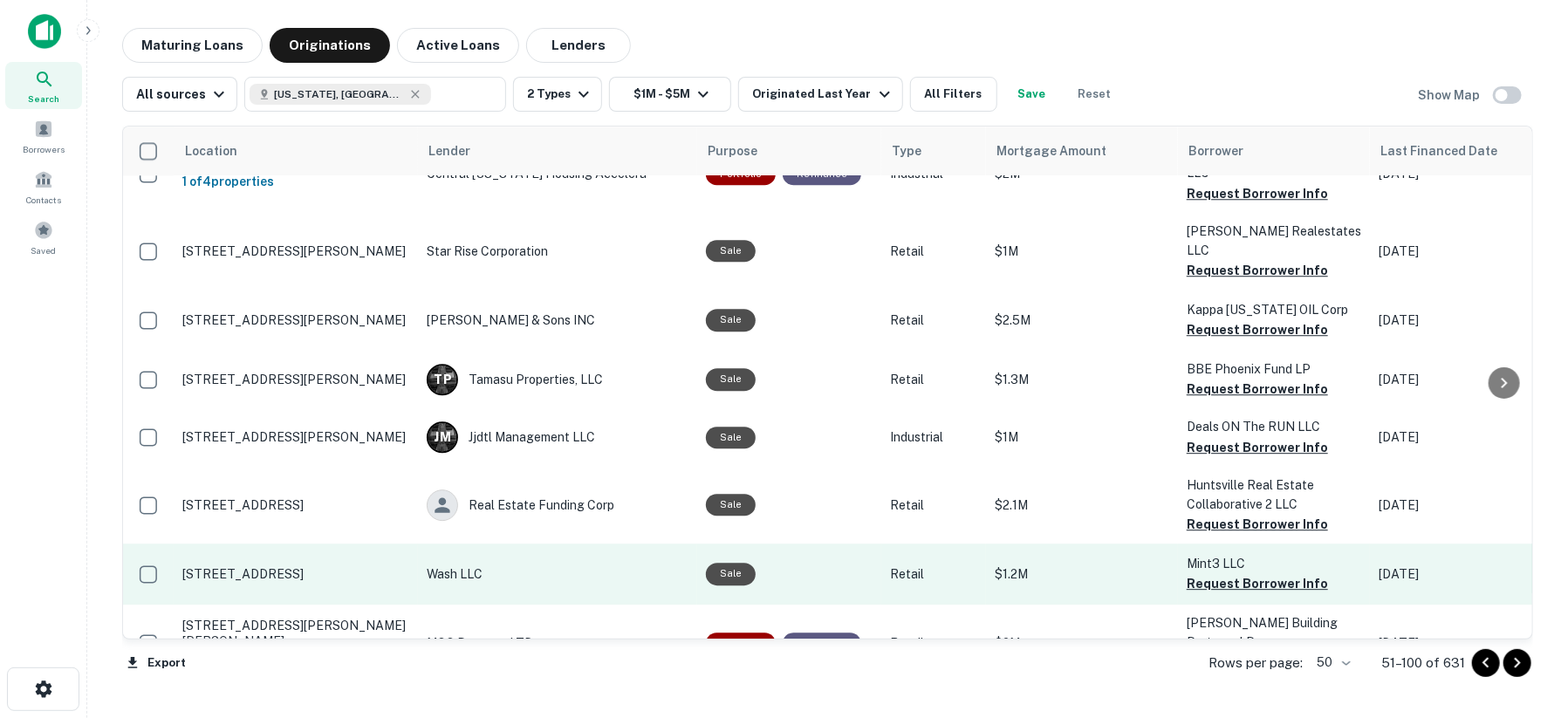
scroll to position [2639, 0]
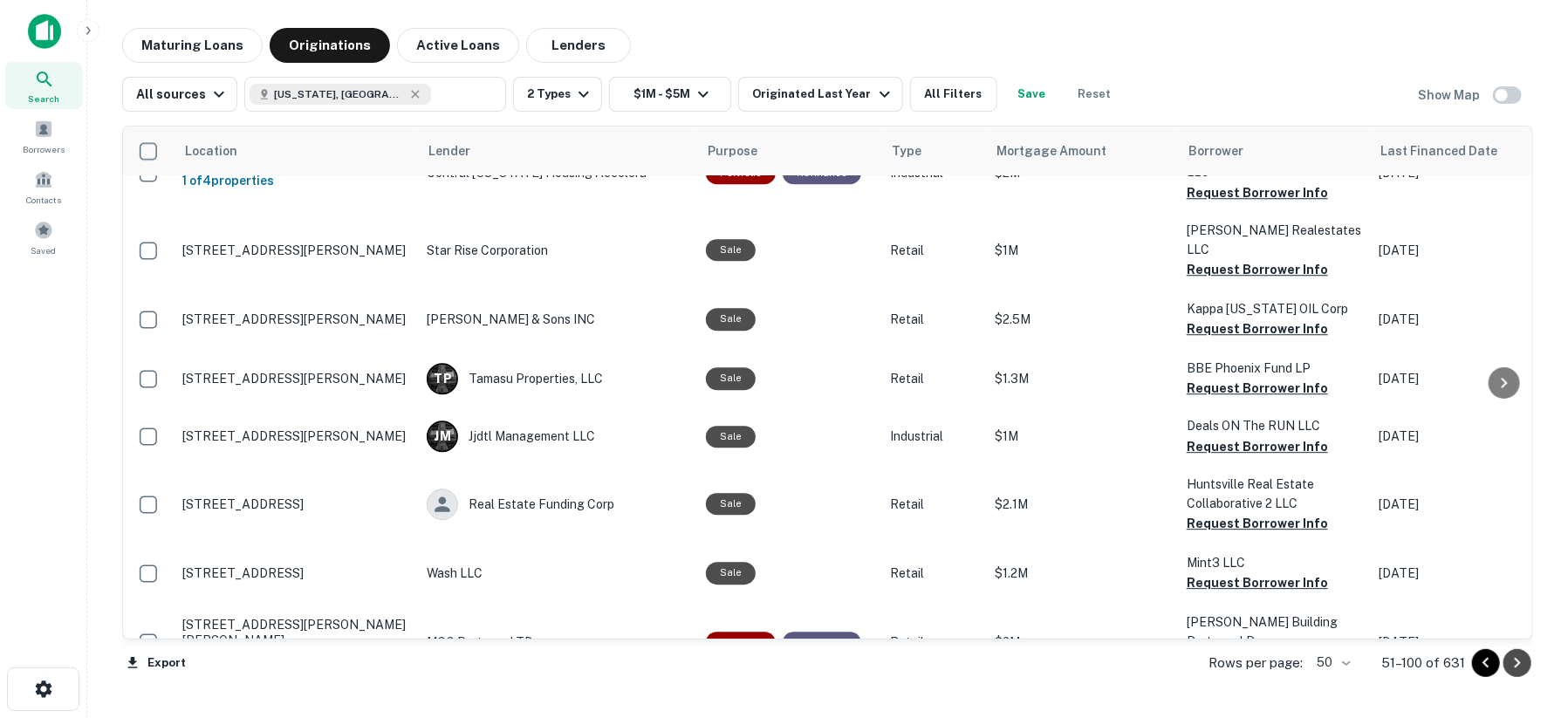
click at [1511, 665] on icon "Go to next page" at bounding box center [1516, 663] width 21 height 21
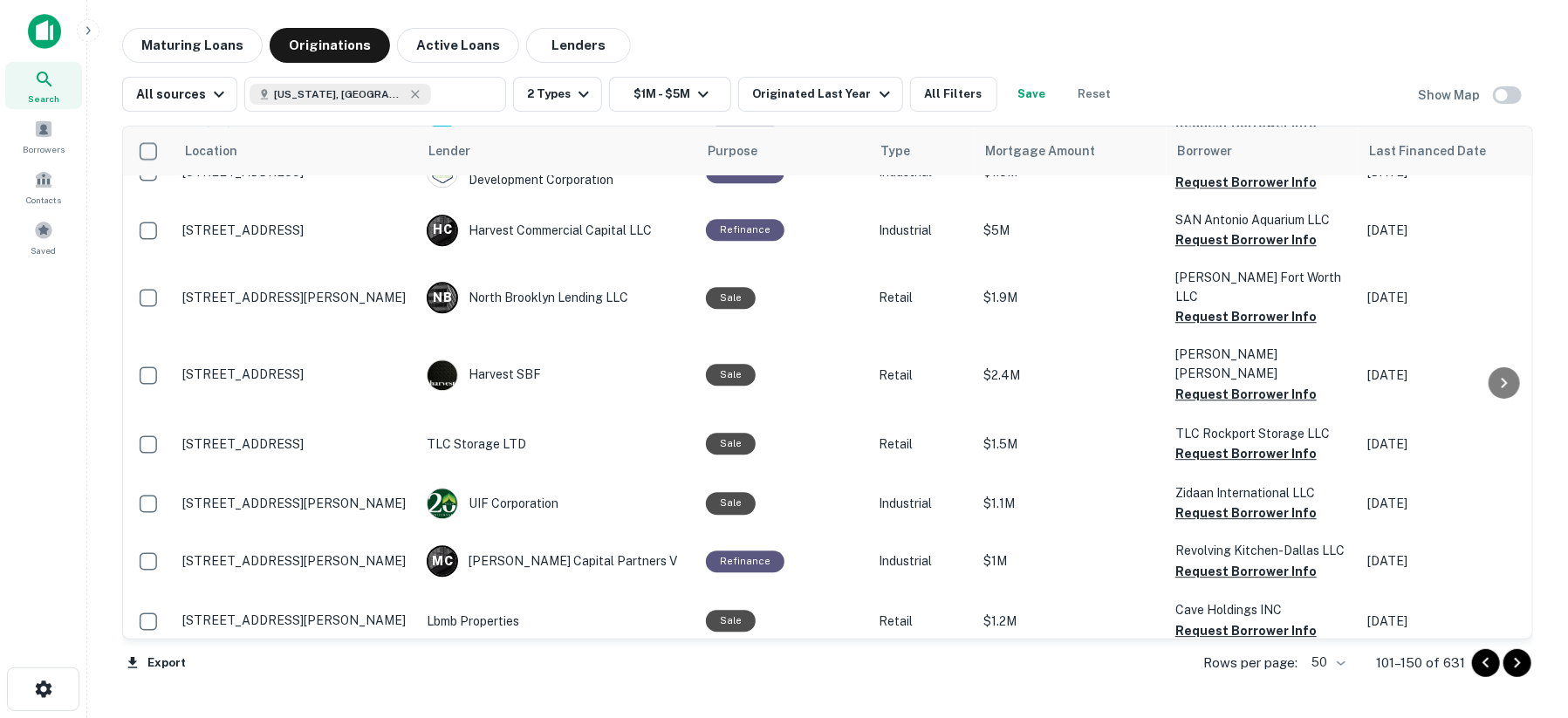
scroll to position [2621, 0]
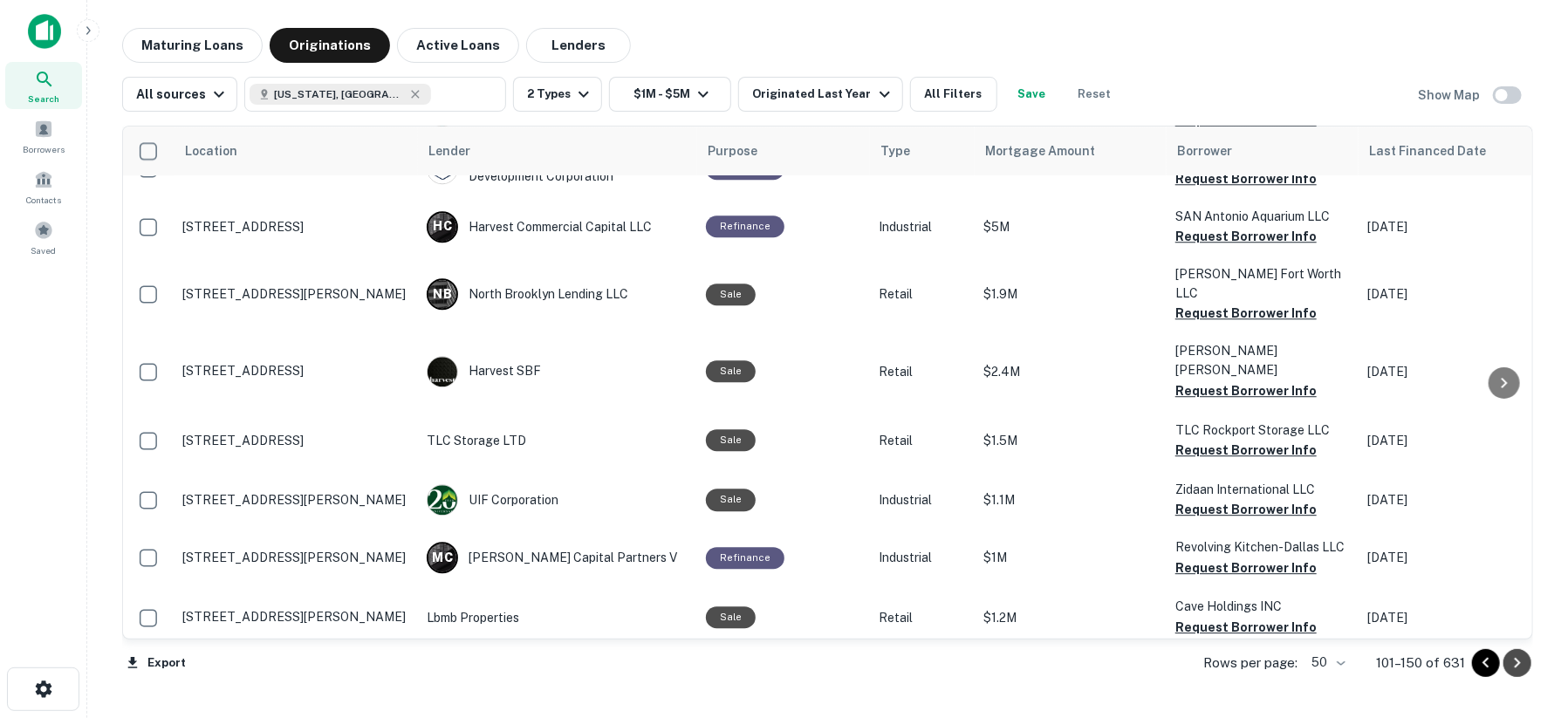
click at [1514, 663] on icon "Go to next page" at bounding box center [1516, 663] width 21 height 21
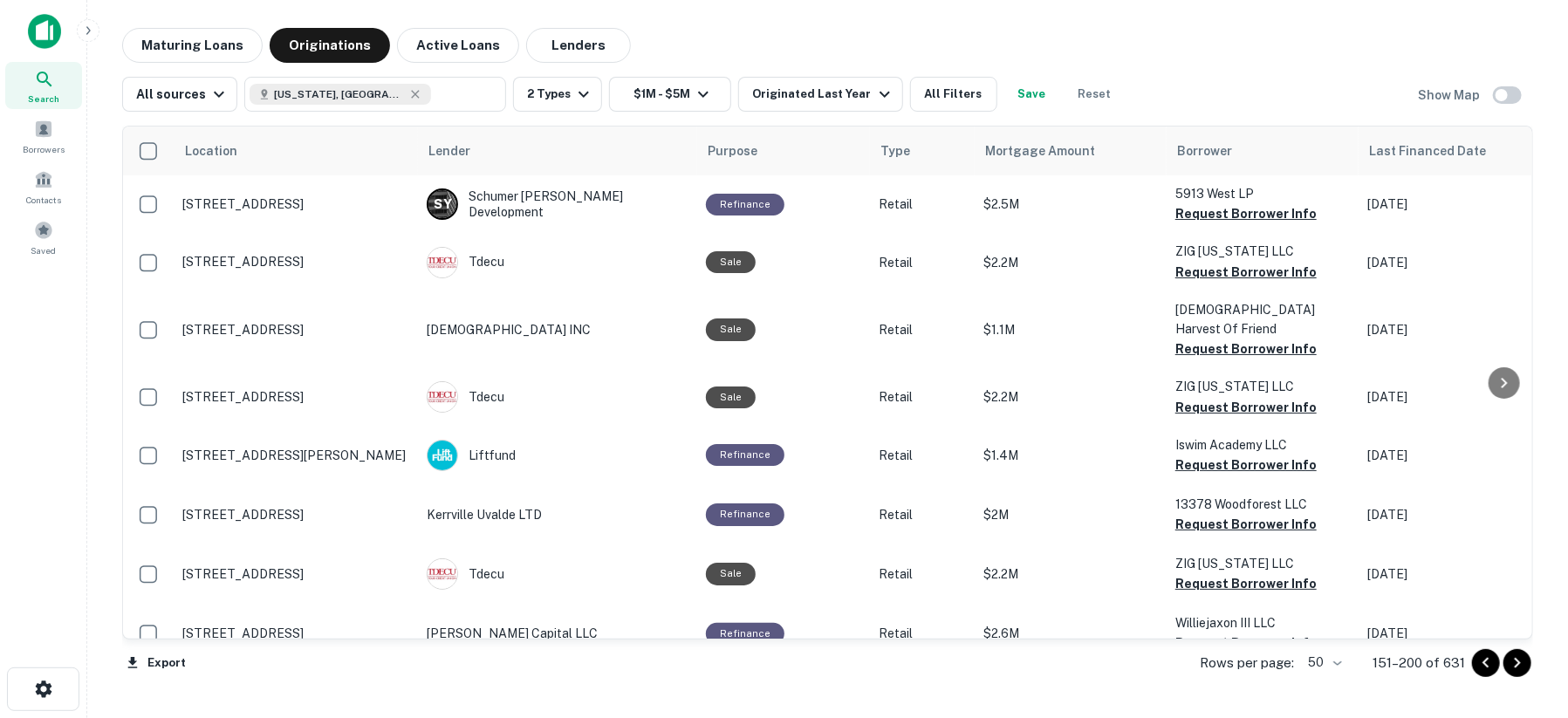
click at [1518, 663] on icon "Go to next page" at bounding box center [1517, 663] width 6 height 11
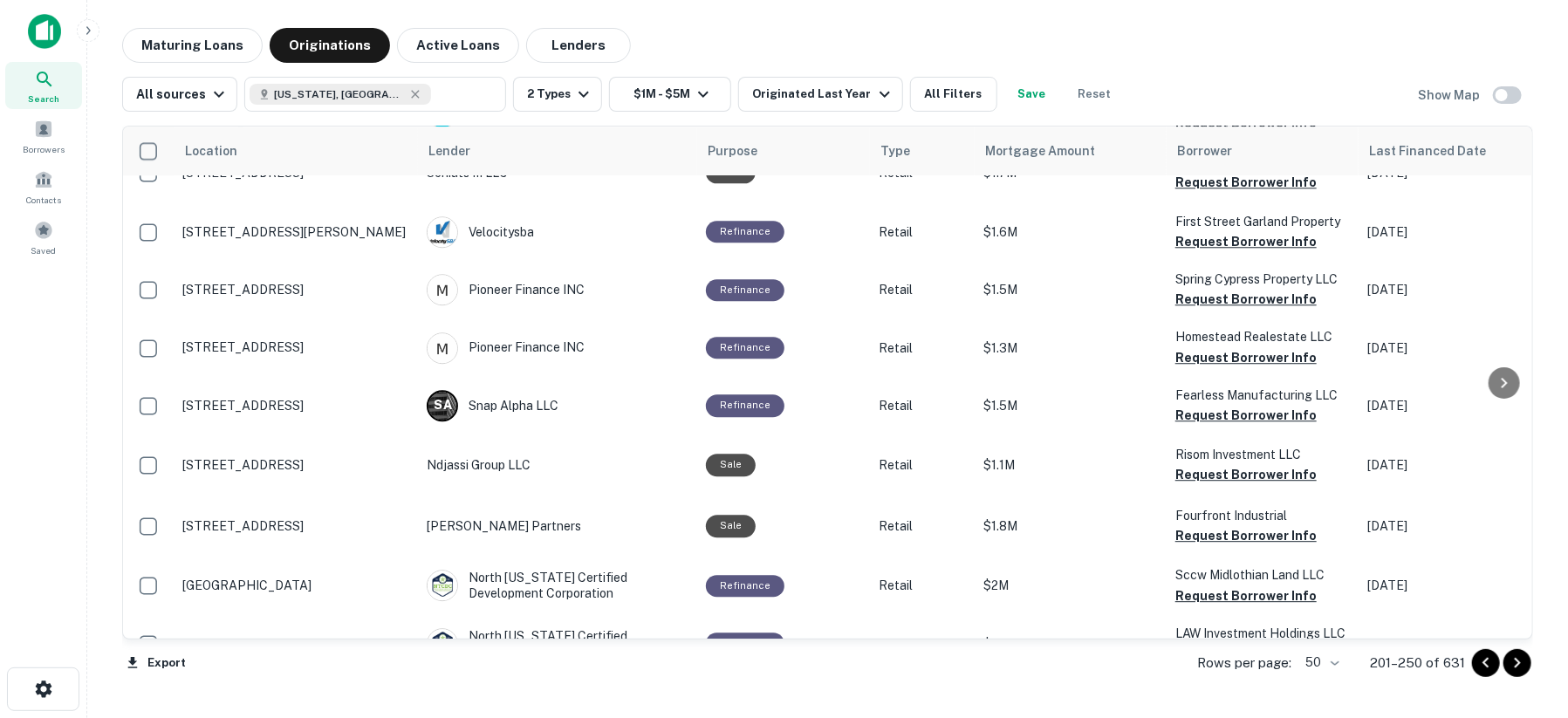
scroll to position [2565, 0]
click at [1515, 663] on icon "Go to next page" at bounding box center [1516, 663] width 21 height 21
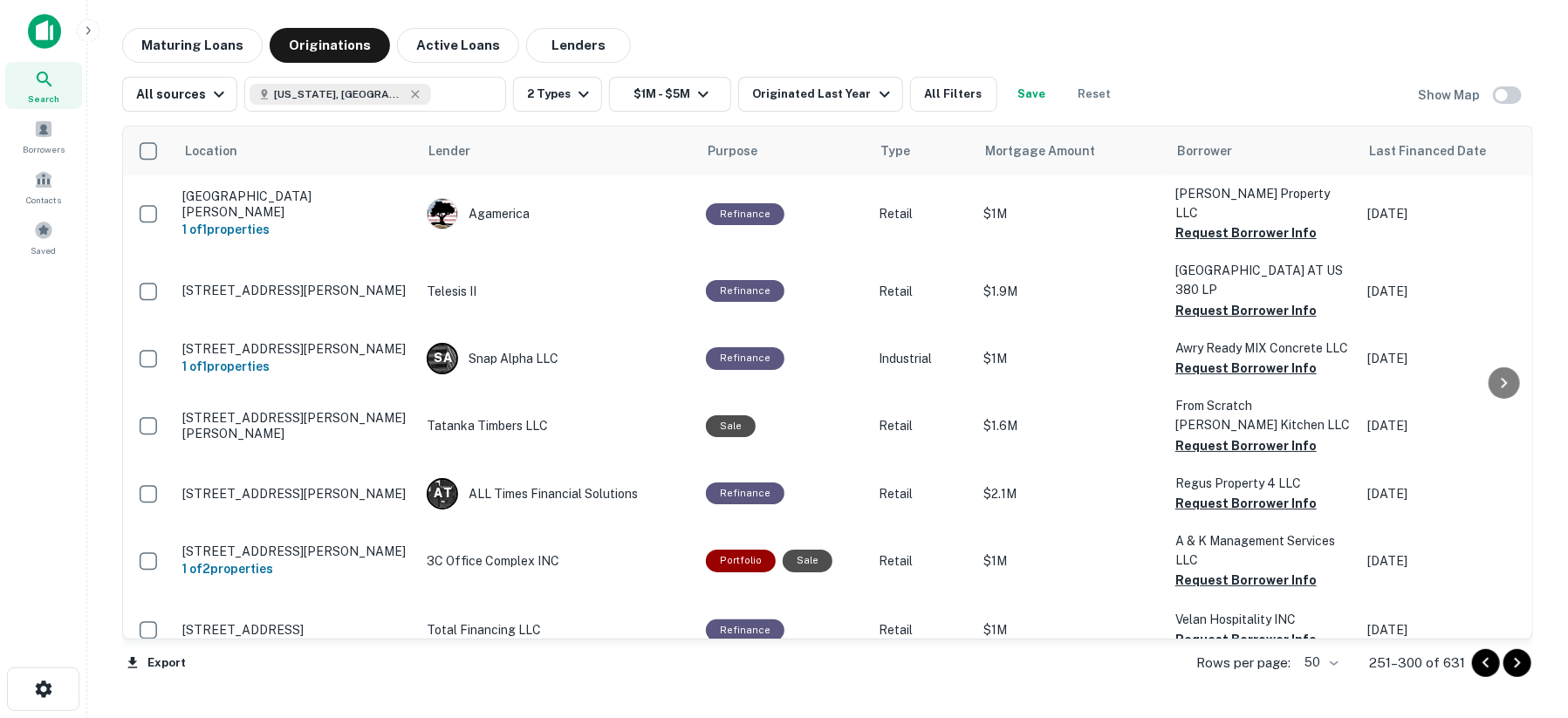
click at [1517, 663] on icon "Go to next page" at bounding box center [1516, 663] width 21 height 21
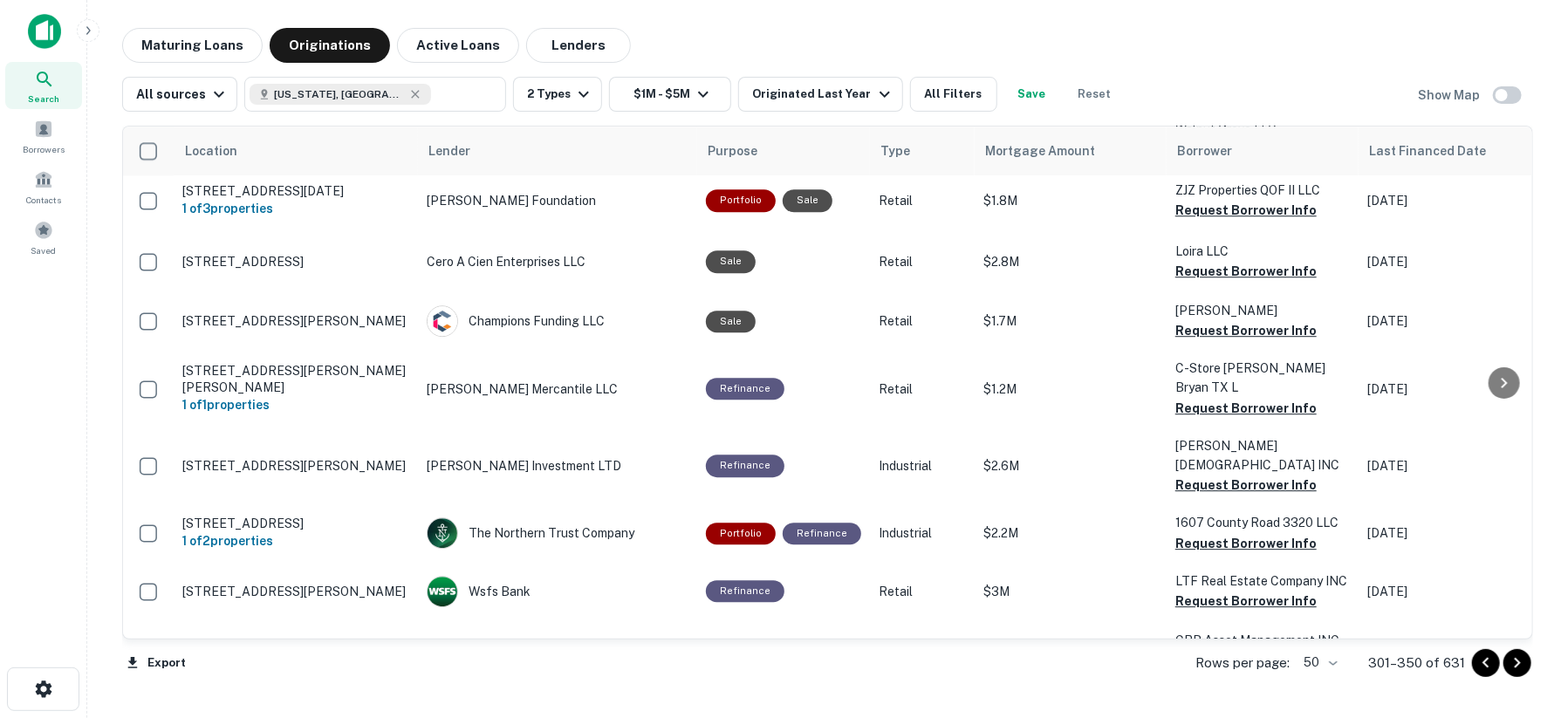
scroll to position [2728, 0]
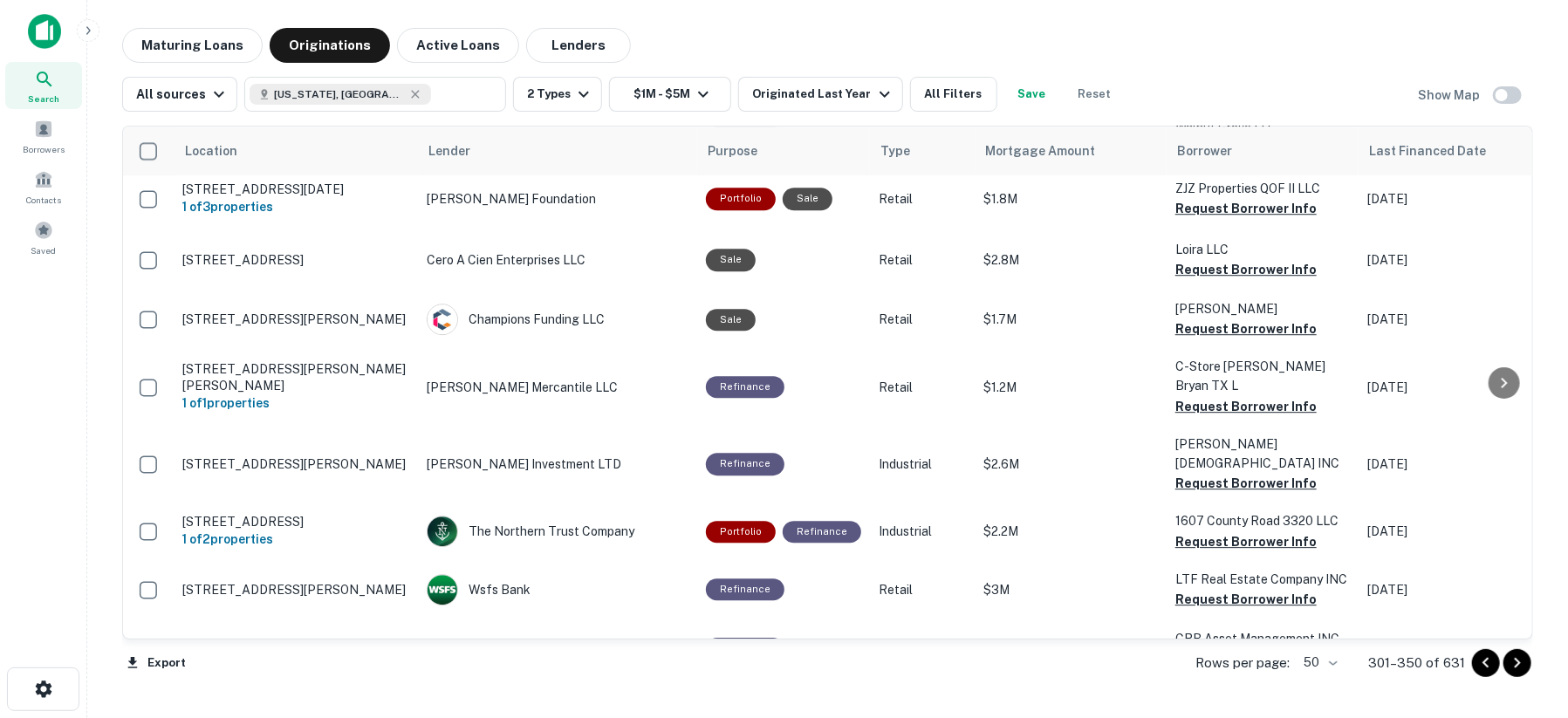
click at [1520, 665] on icon "Go to next page" at bounding box center [1516, 663] width 21 height 21
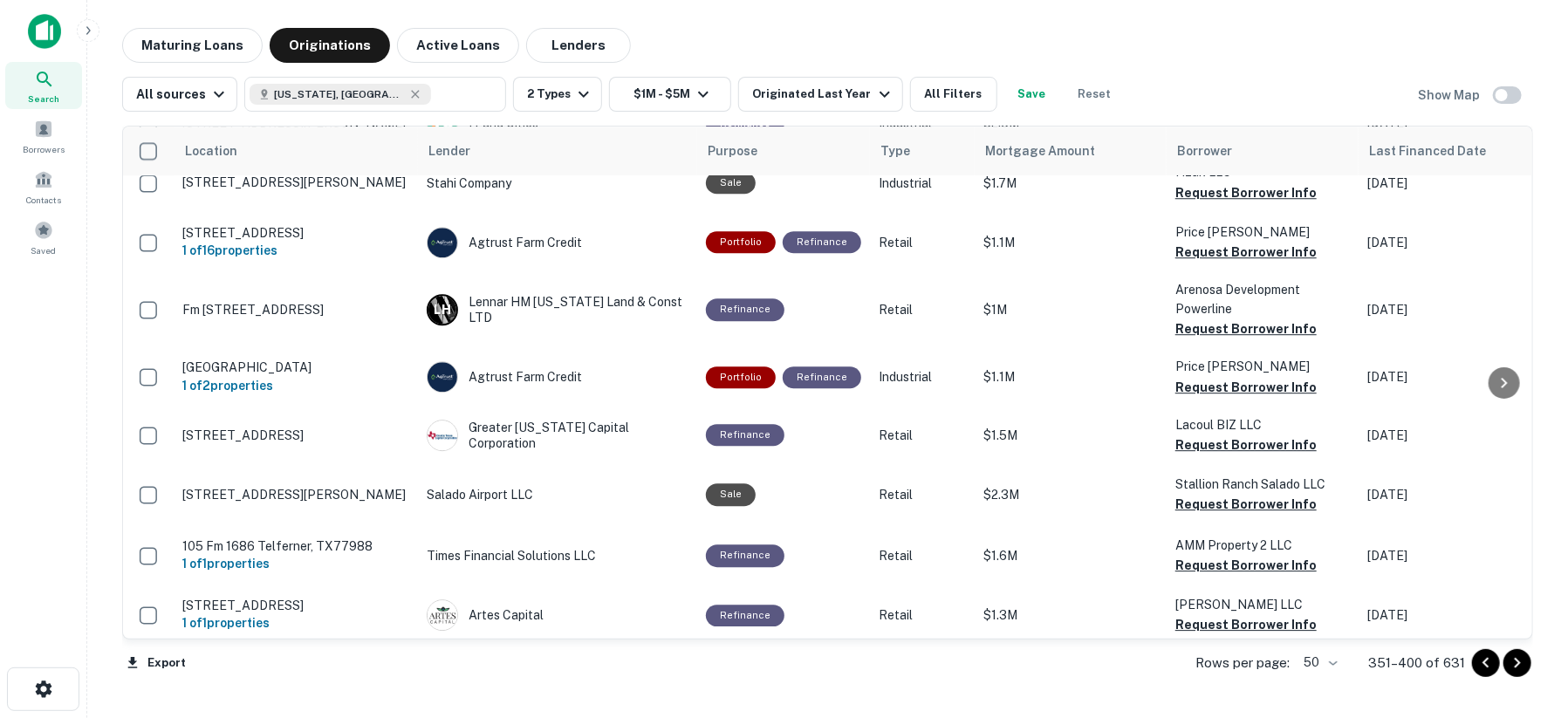
scroll to position [2704, 0]
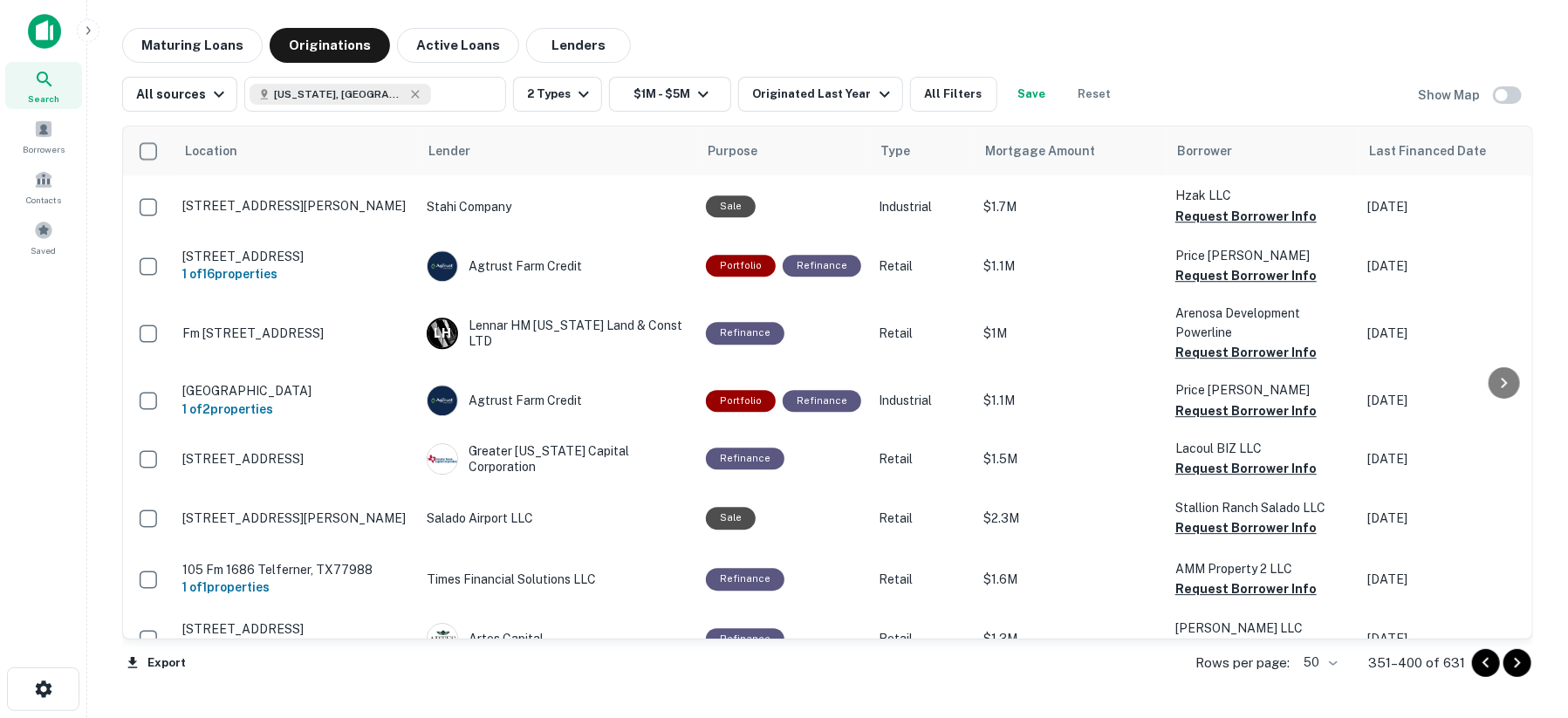
click at [1519, 665] on icon "Go to next page" at bounding box center [1516, 663] width 21 height 21
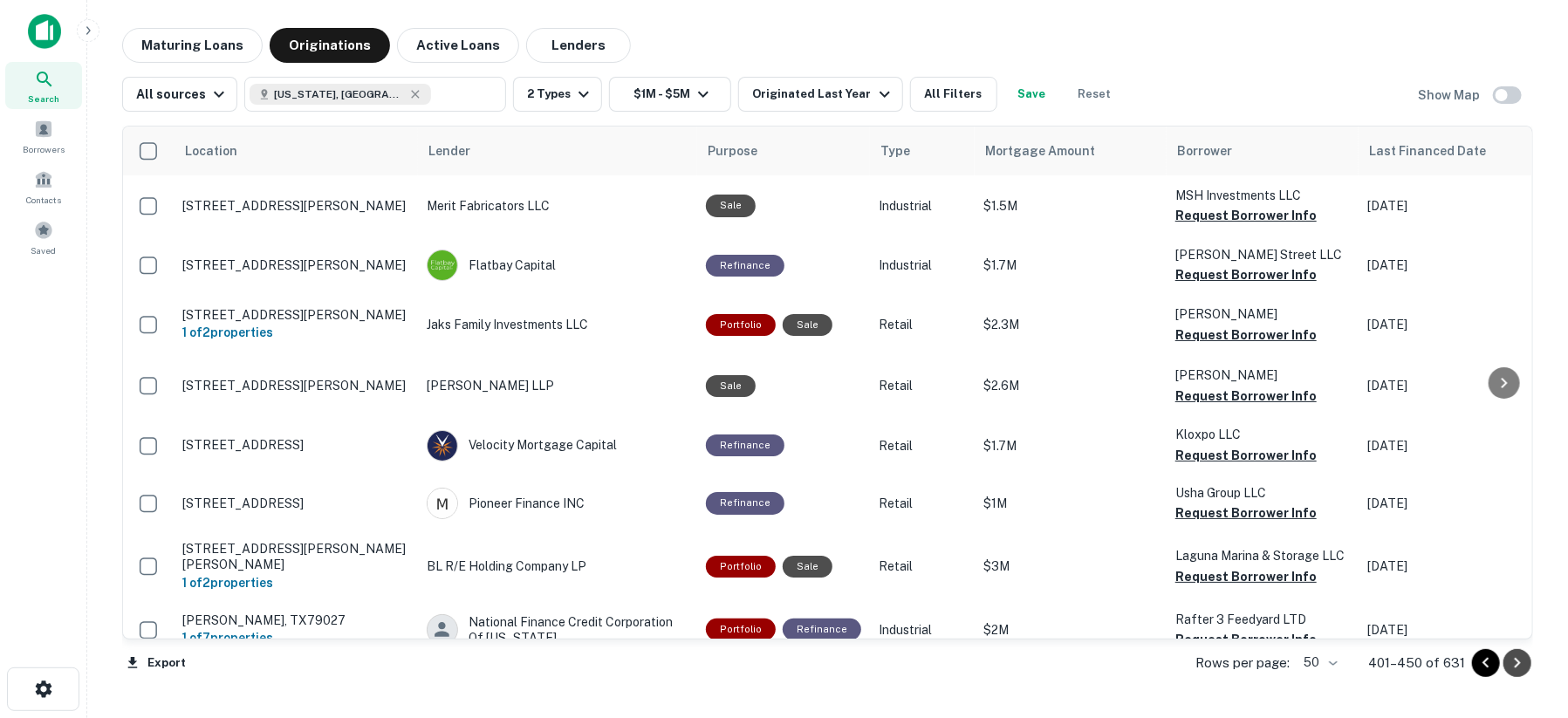
click at [1514, 670] on icon "Go to next page" at bounding box center [1516, 663] width 21 height 21
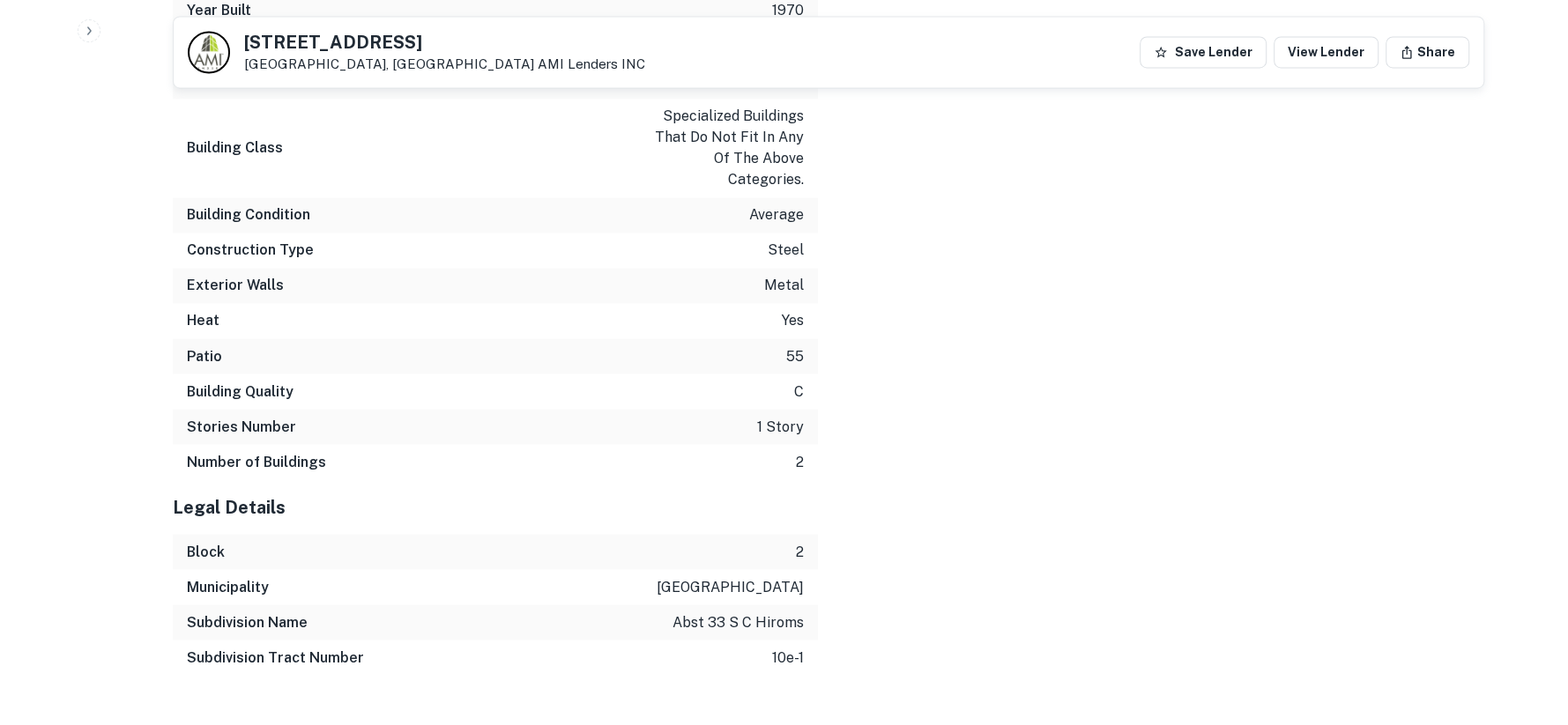
scroll to position [2439, 0]
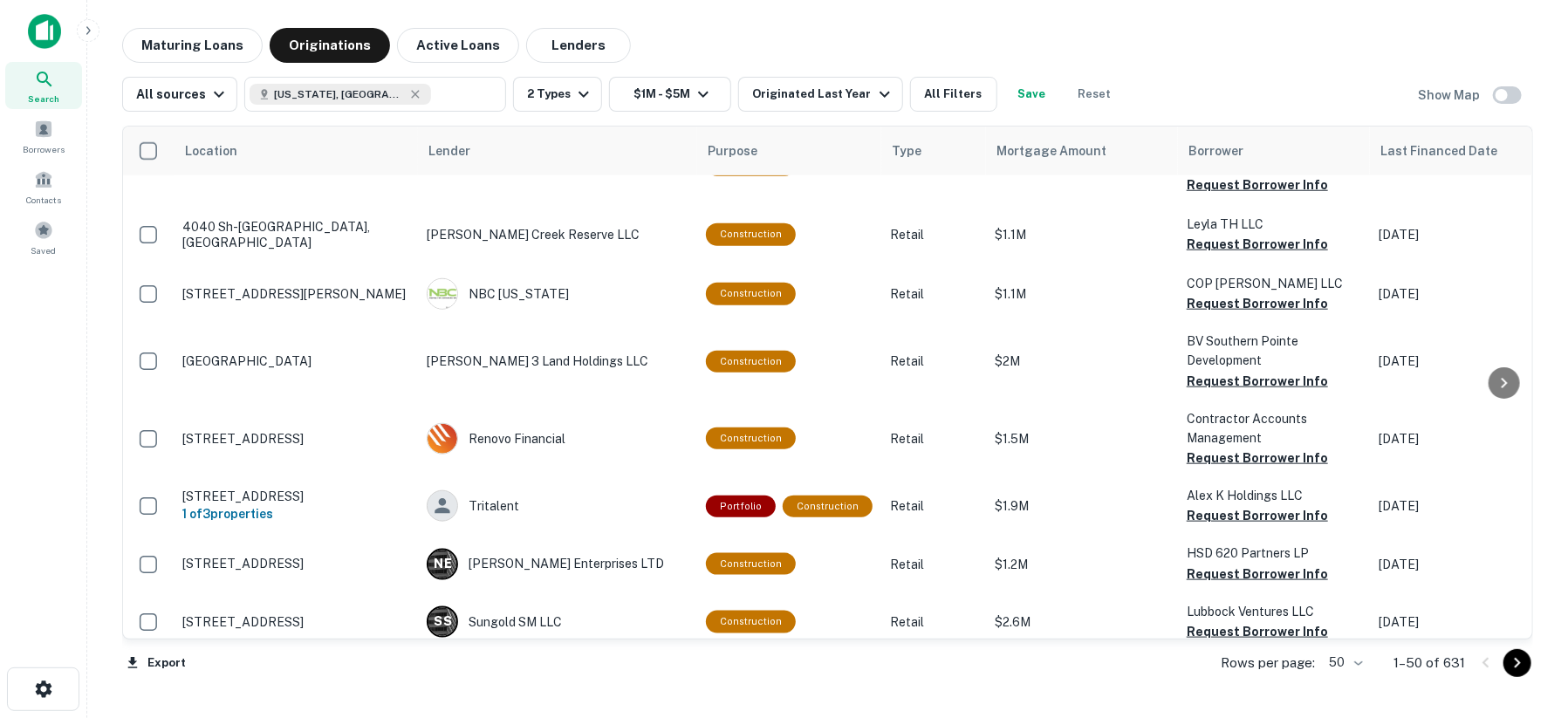
scroll to position [1066, 0]
